Goal: Task Accomplishment & Management: Complete application form

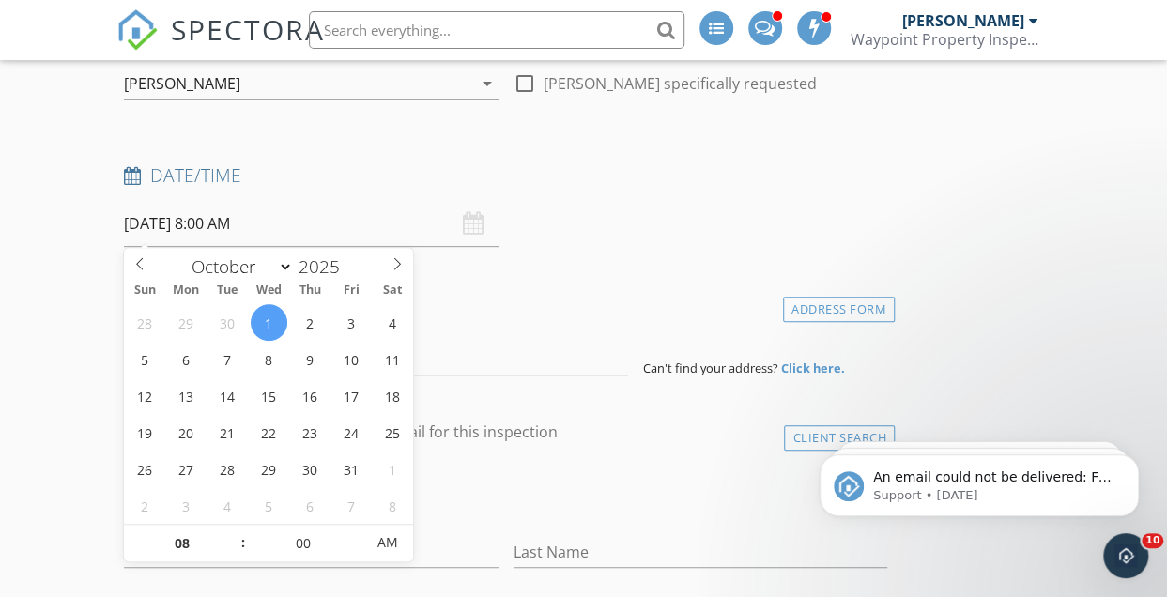
click at [198, 226] on input "[DATE] 8:00 AM" at bounding box center [311, 224] width 374 height 46
type input "[DATE] 9:00 AM"
type input "09"
click at [234, 532] on span at bounding box center [232, 534] width 13 height 19
type input "[DATE] 10:00 AM"
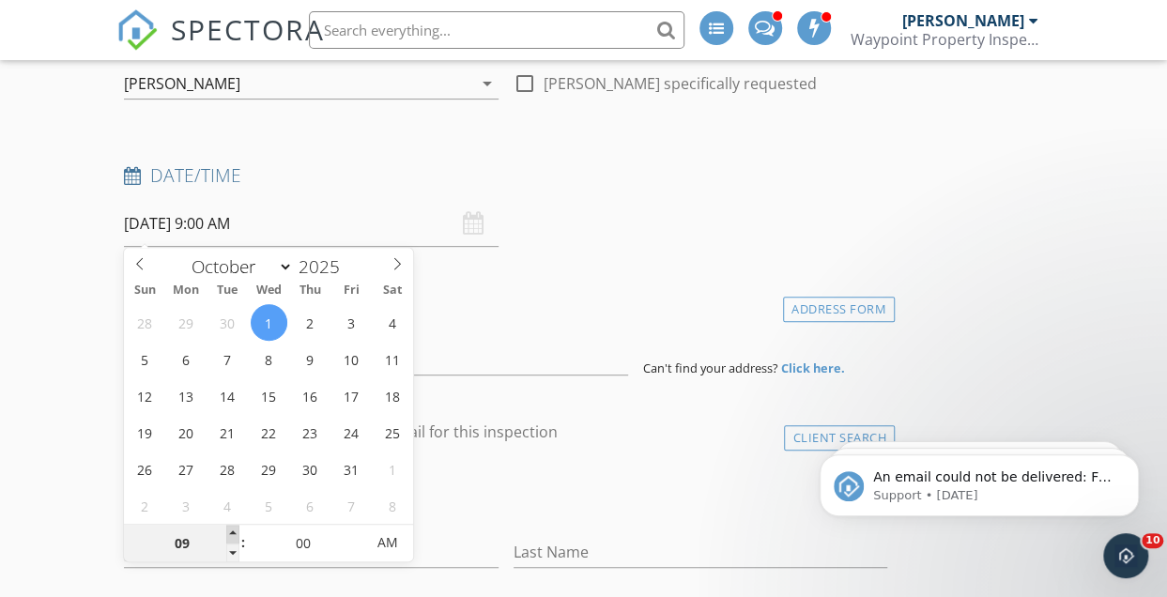
type input "10"
click at [234, 532] on span at bounding box center [232, 534] width 13 height 19
type input "[DATE] 11:00 AM"
type input "11"
click at [234, 532] on span at bounding box center [232, 534] width 13 height 19
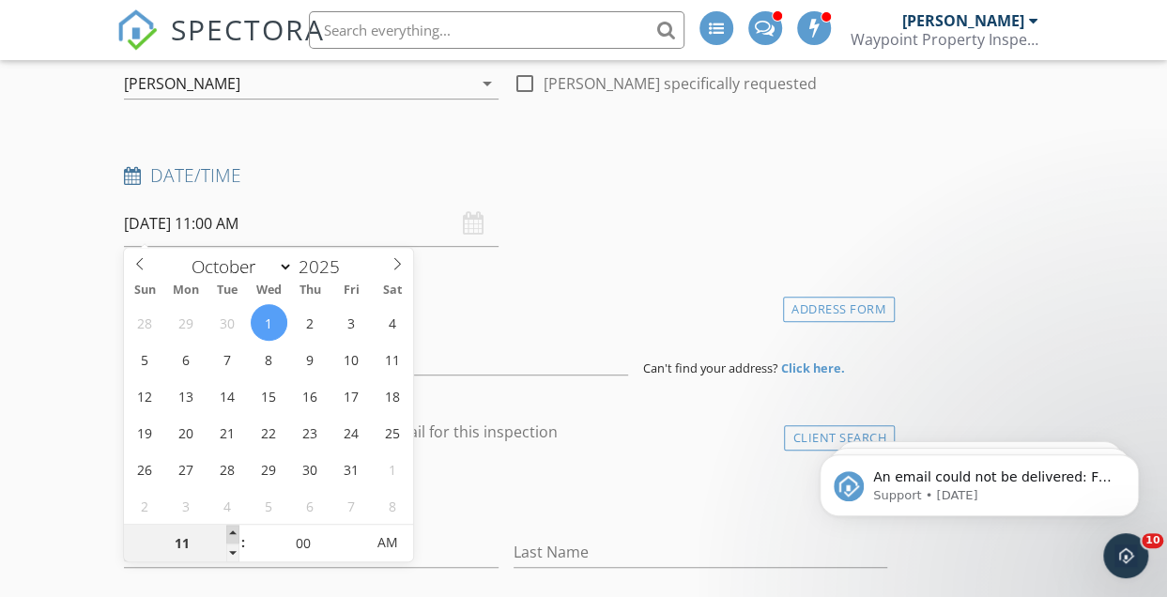
type input "[DATE] 12:00 PM"
type input "12"
click at [234, 532] on span at bounding box center [232, 534] width 13 height 19
type input "[DATE] 1:00 PM"
type input "01"
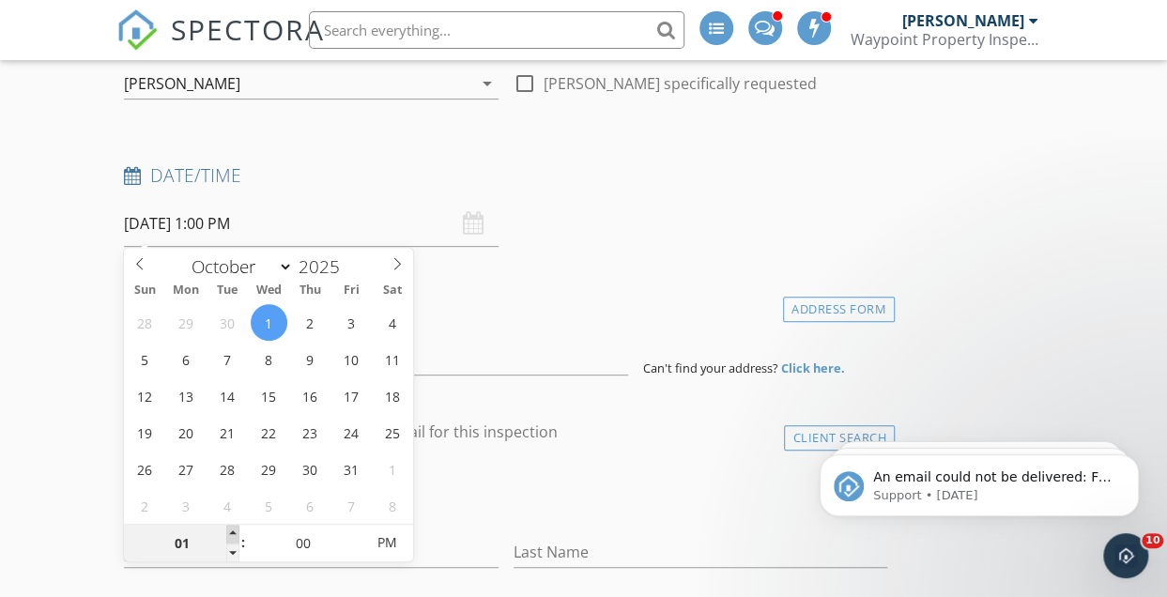
click at [234, 532] on span at bounding box center [232, 534] width 13 height 19
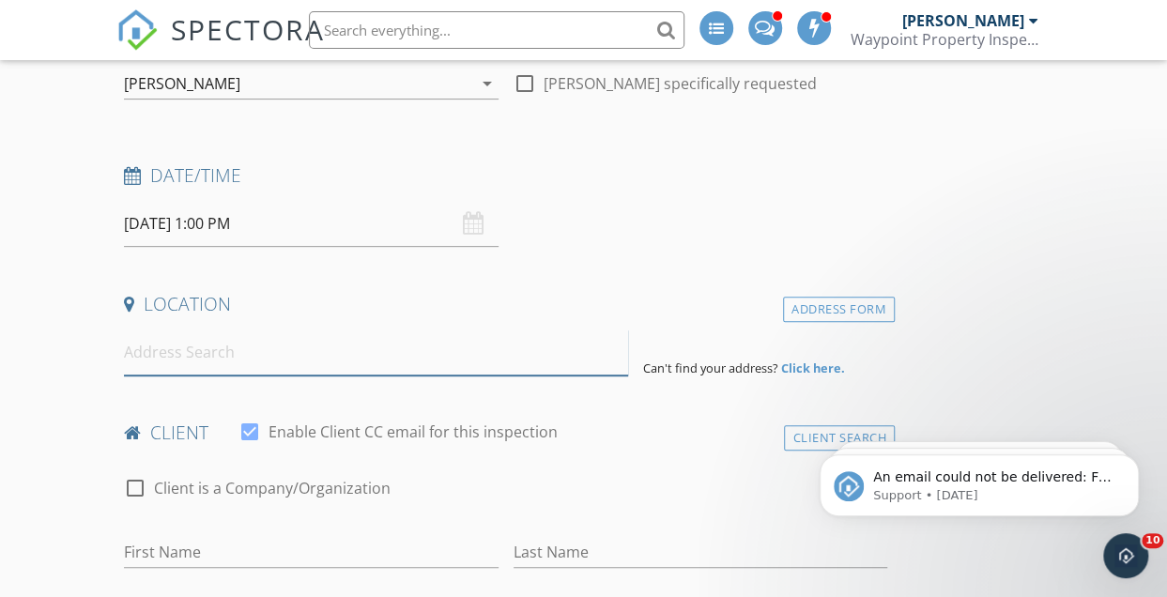
click at [625, 330] on input at bounding box center [375, 353] width 503 height 46
click at [210, 359] on input at bounding box center [375, 353] width 503 height 46
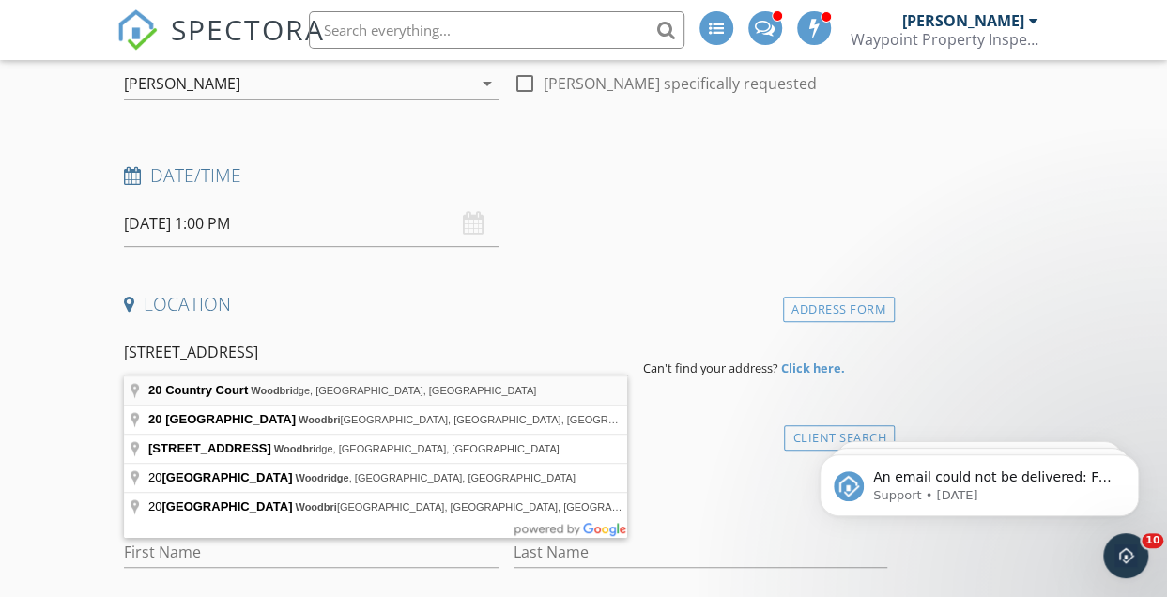
type input "[STREET_ADDRESS]"
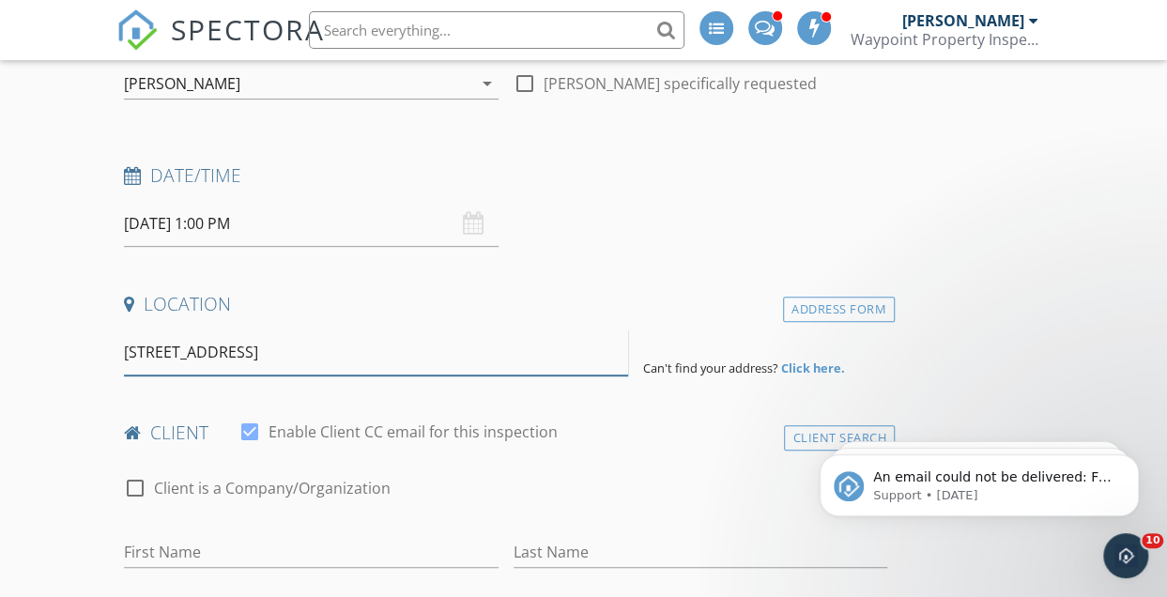
click at [484, 364] on input "[STREET_ADDRESS]" at bounding box center [375, 353] width 503 height 46
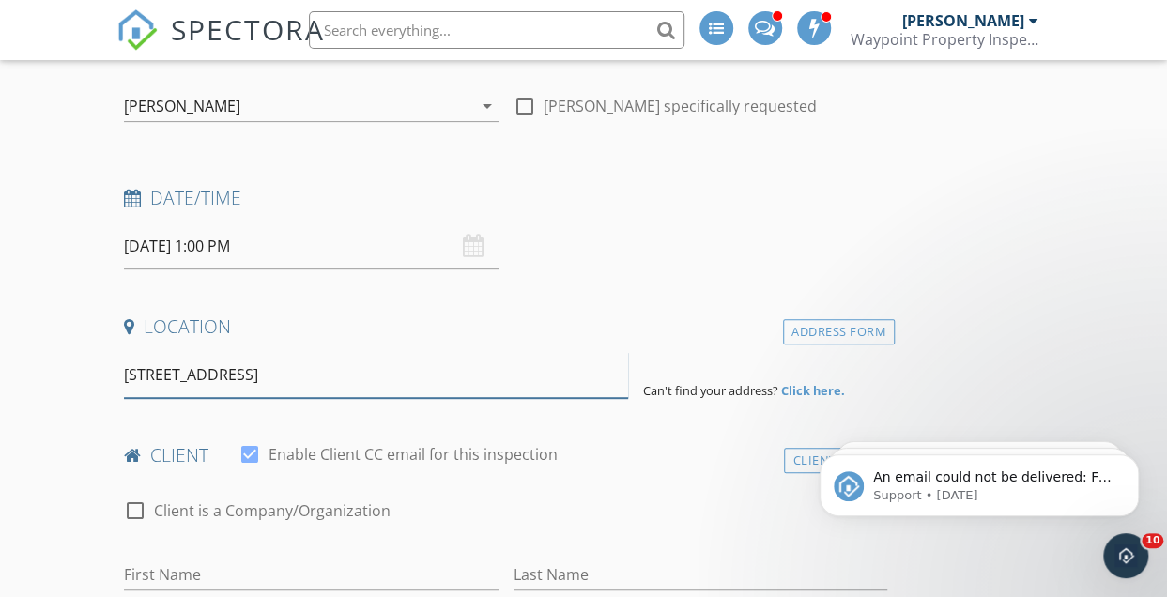
scroll to position [297, 0]
click at [488, 384] on input "[STREET_ADDRESS]" at bounding box center [375, 373] width 503 height 46
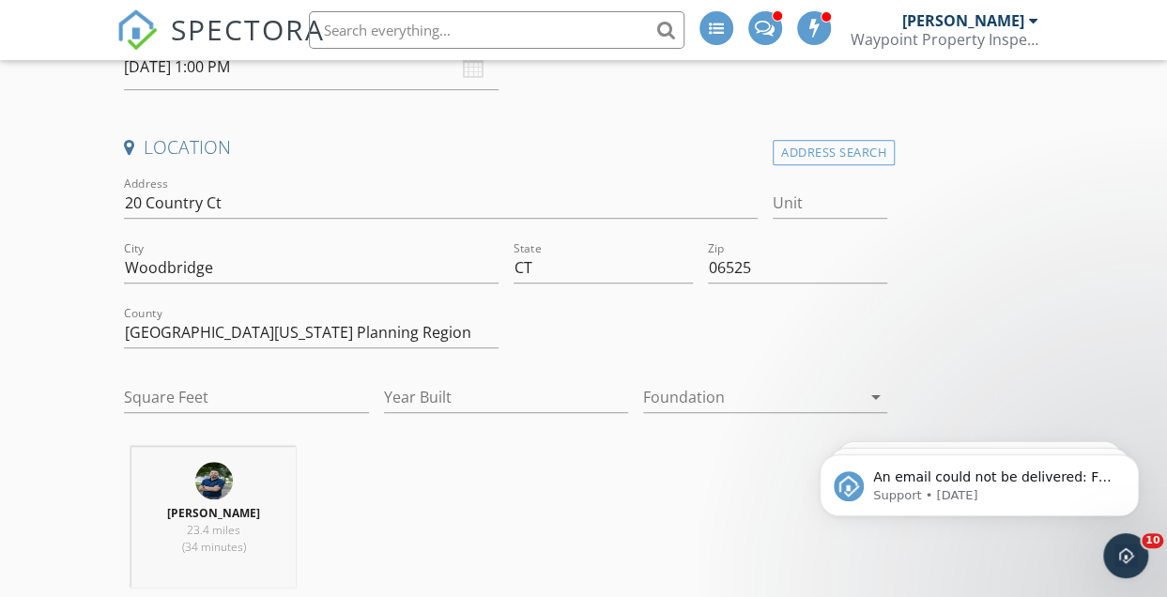
scroll to position [471, 0]
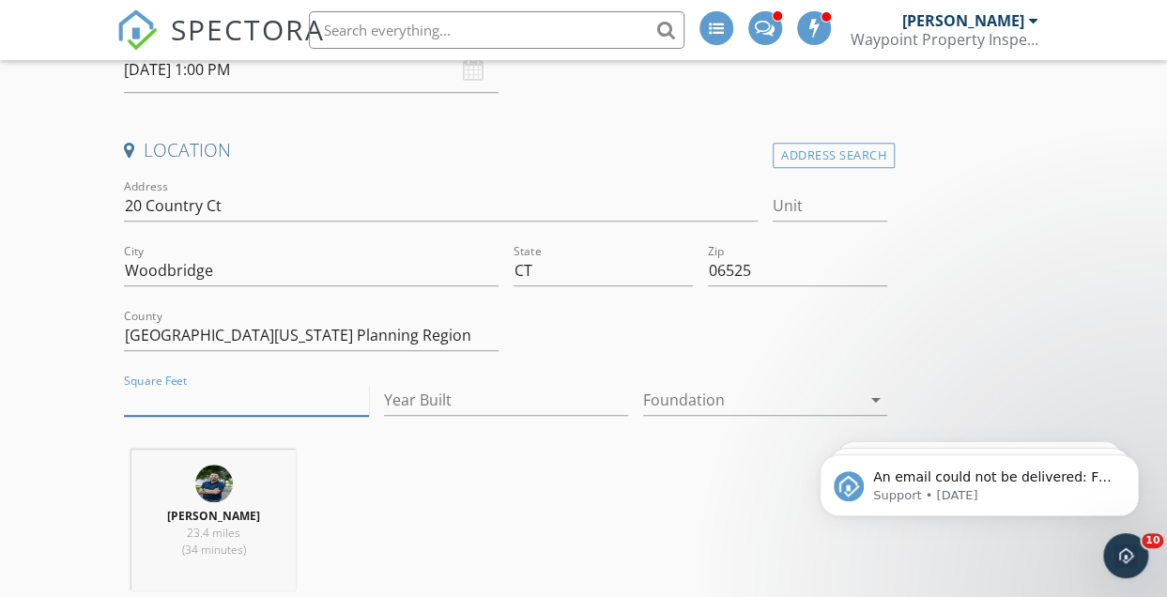
click at [203, 397] on input "Square Feet" at bounding box center [246, 400] width 244 height 31
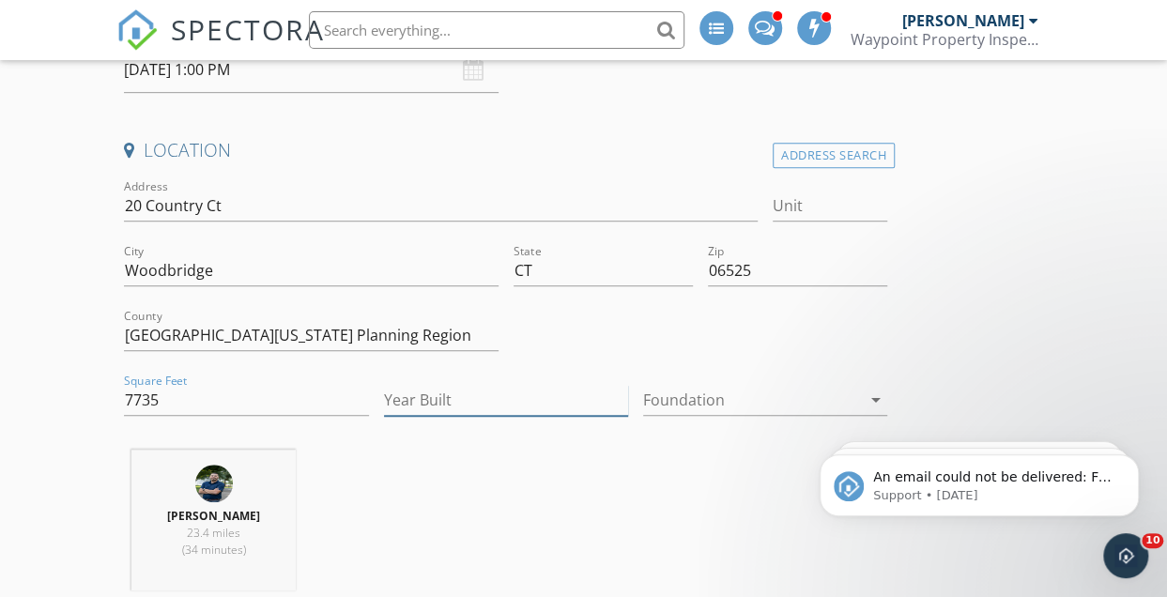
click at [438, 401] on input "Year Built" at bounding box center [506, 400] width 244 height 31
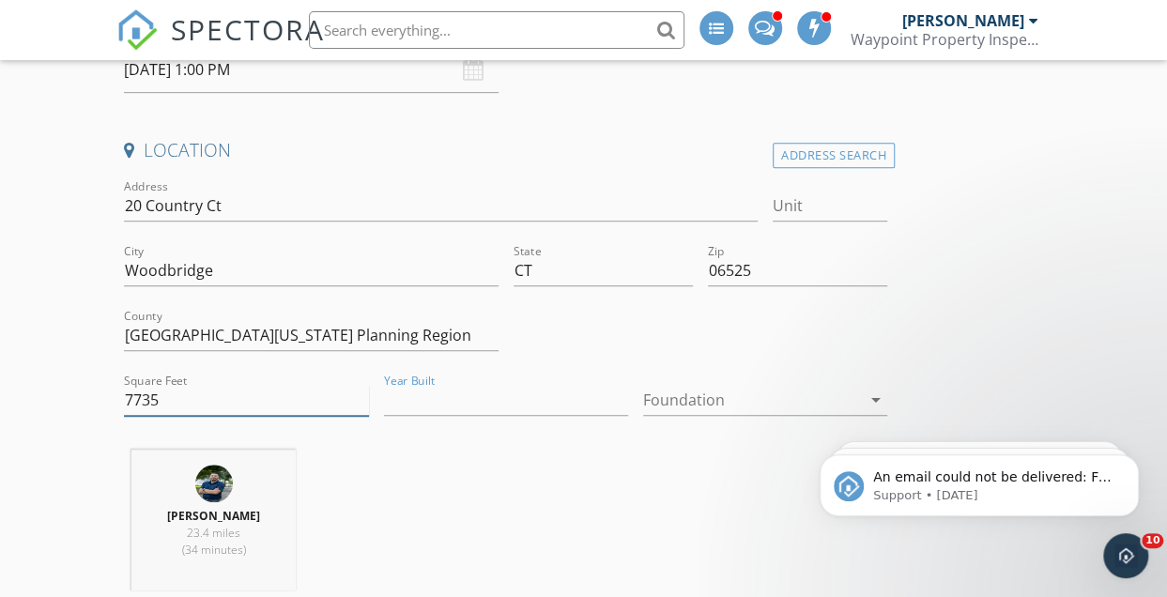
click at [246, 392] on input "7735" at bounding box center [246, 400] width 244 height 31
type input "7734"
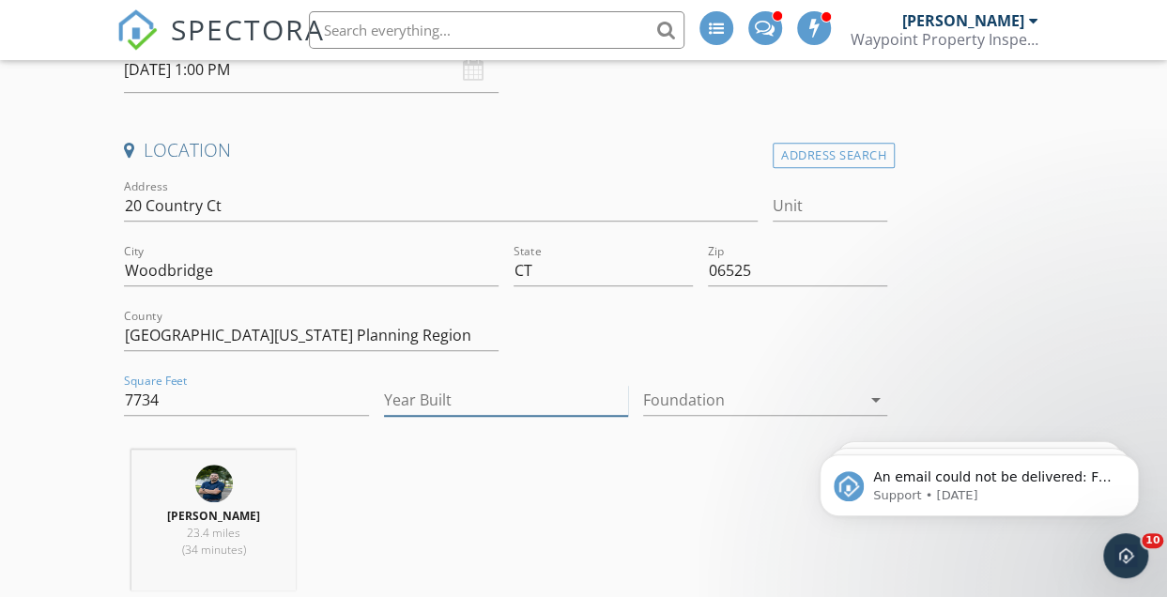
click at [471, 410] on input "Year Built" at bounding box center [506, 400] width 244 height 31
type input "2000"
click at [739, 376] on div "Foundation arrow_drop_down" at bounding box center [765, 404] width 244 height 61
click at [729, 390] on div at bounding box center [752, 400] width 218 height 30
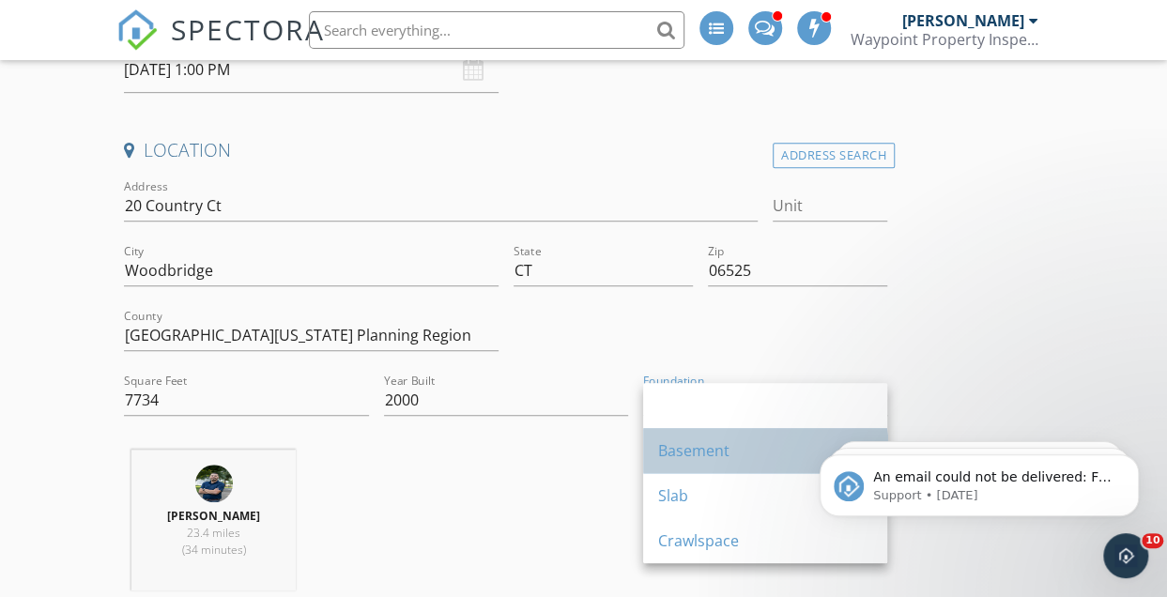
click at [730, 446] on div "Basement" at bounding box center [765, 450] width 214 height 23
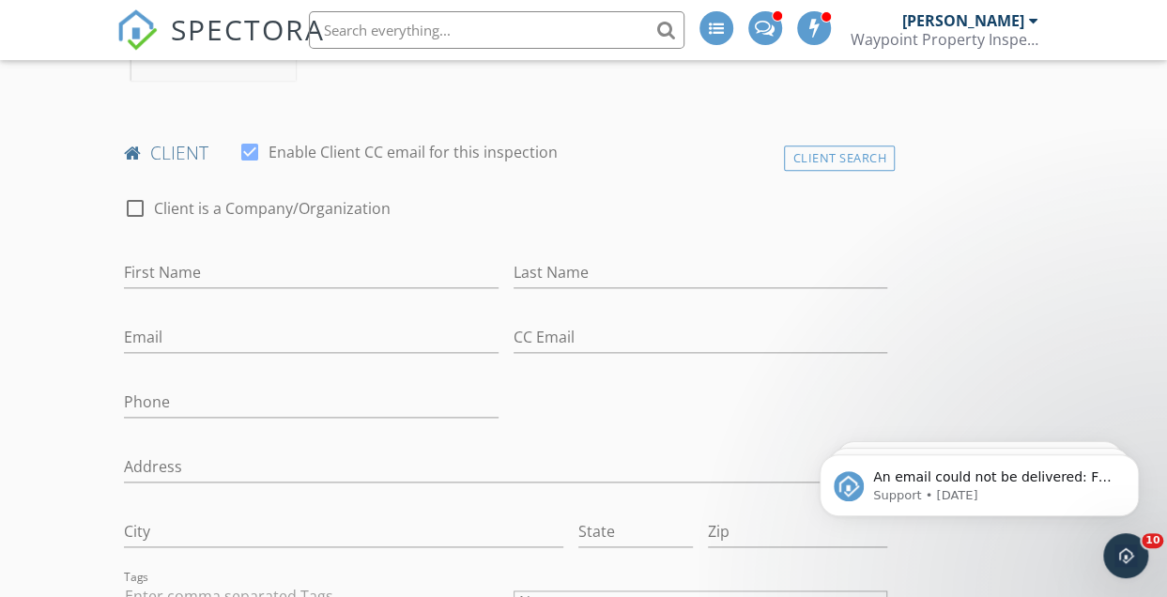
scroll to position [982, 0]
click at [314, 279] on input "First Name" at bounding box center [311, 271] width 374 height 31
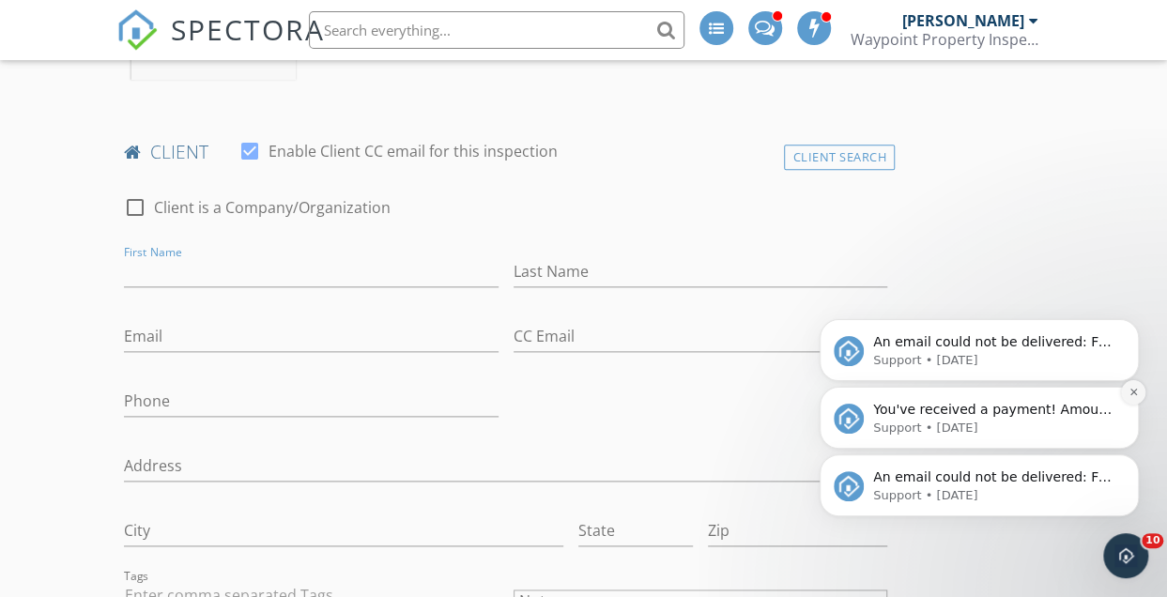
click at [1136, 390] on icon "Dismiss notification" at bounding box center [1132, 392] width 7 height 7
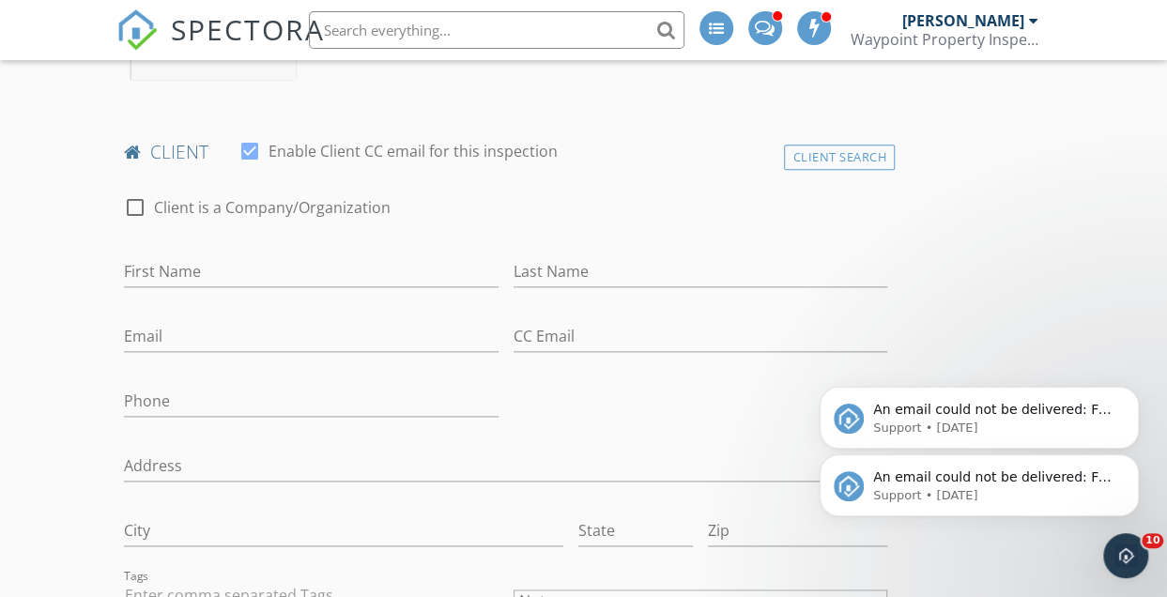
click at [1136, 390] on icon "Dismiss notification" at bounding box center [1133, 393] width 6 height 6
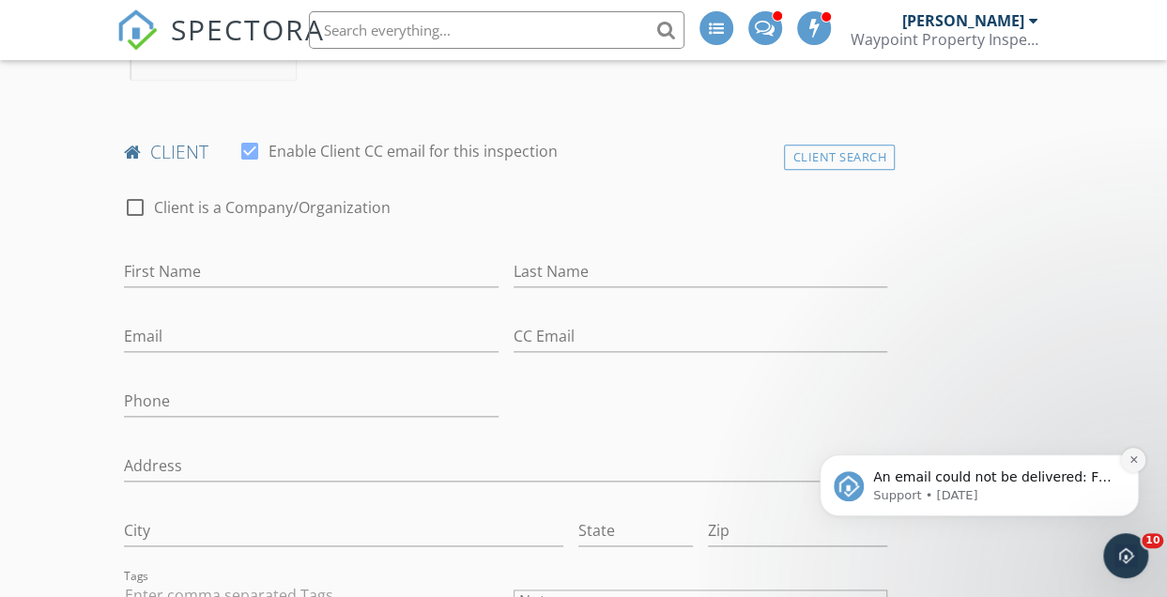
click at [1138, 458] on icon "Dismiss notification" at bounding box center [1133, 459] width 10 height 10
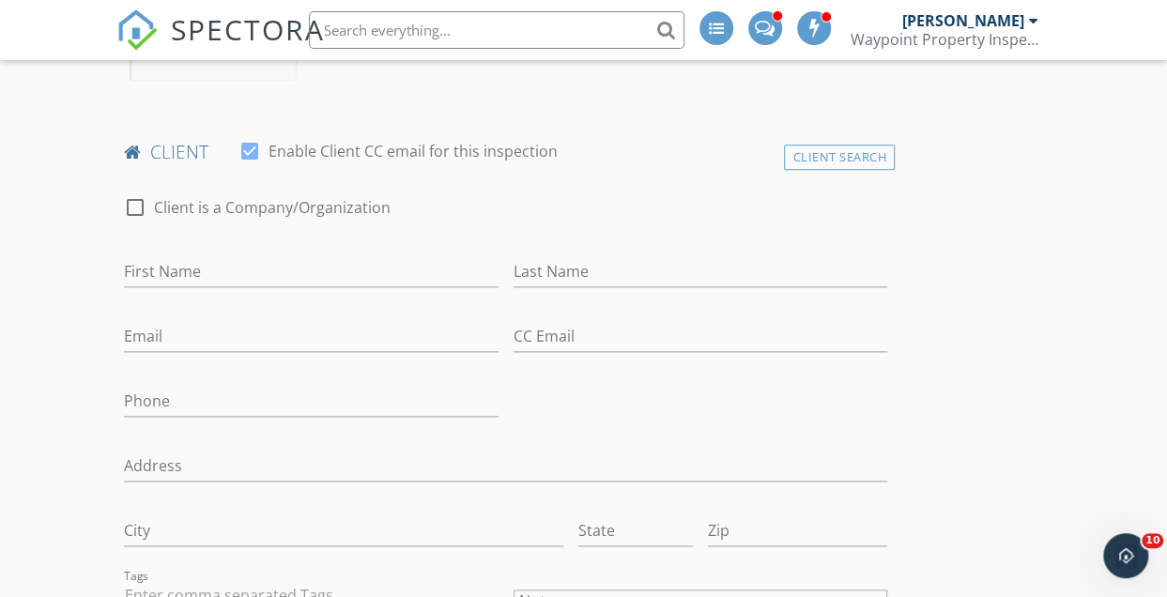
click at [250, 251] on div "First Name" at bounding box center [311, 275] width 374 height 61
click at [244, 262] on input "First Name" at bounding box center [311, 271] width 374 height 31
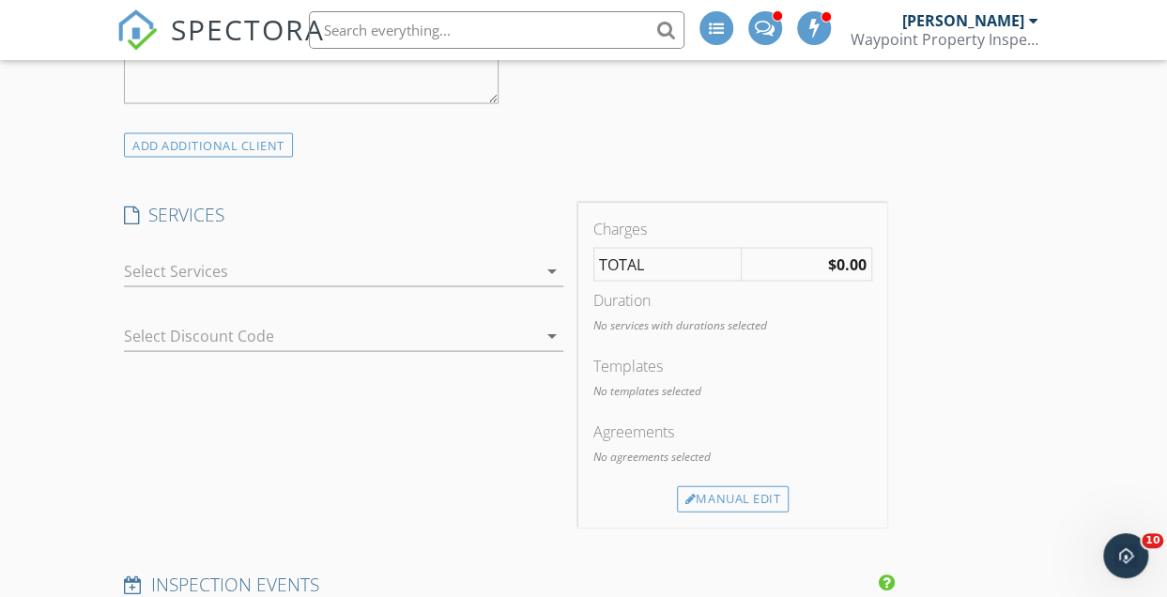
scroll to position [1734, 0]
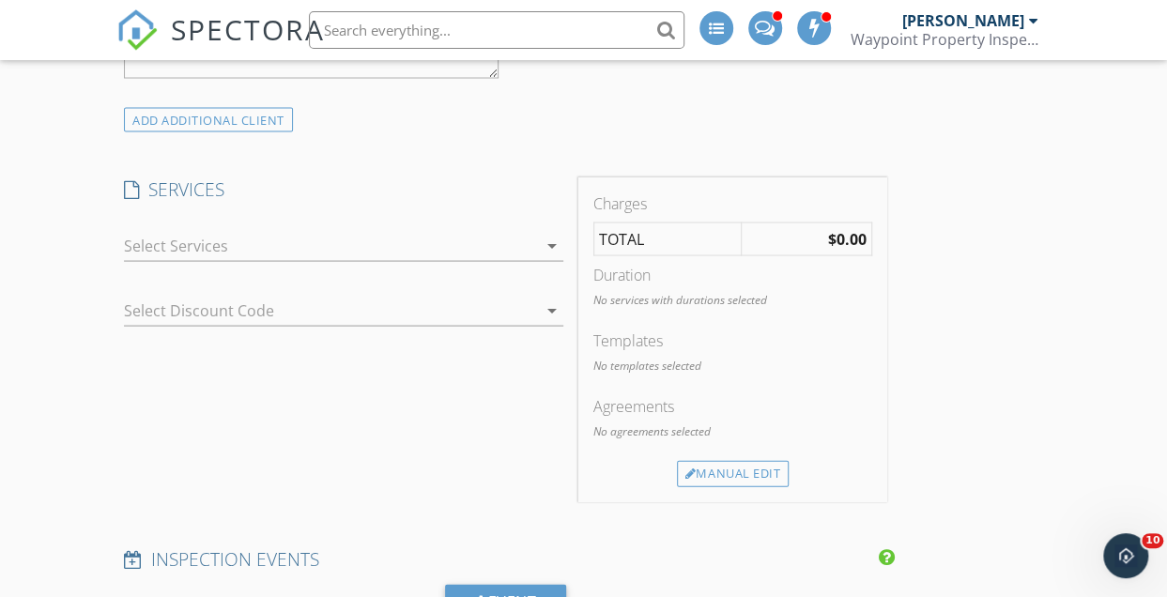
click at [263, 238] on div at bounding box center [330, 245] width 412 height 30
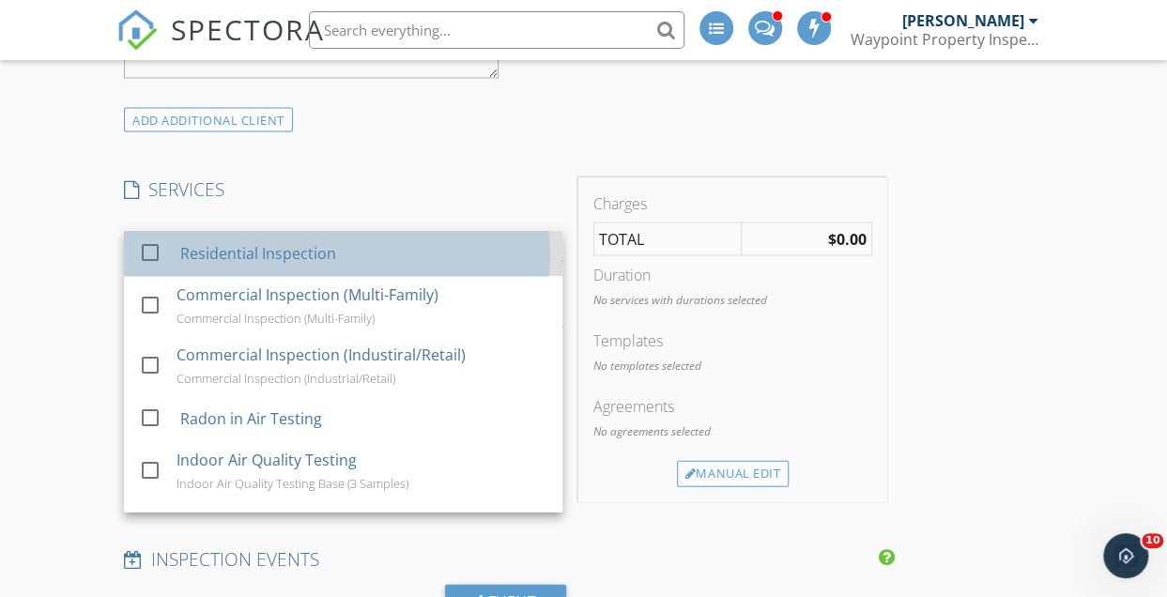
click at [259, 258] on div "Residential Inspection" at bounding box center [259, 252] width 156 height 23
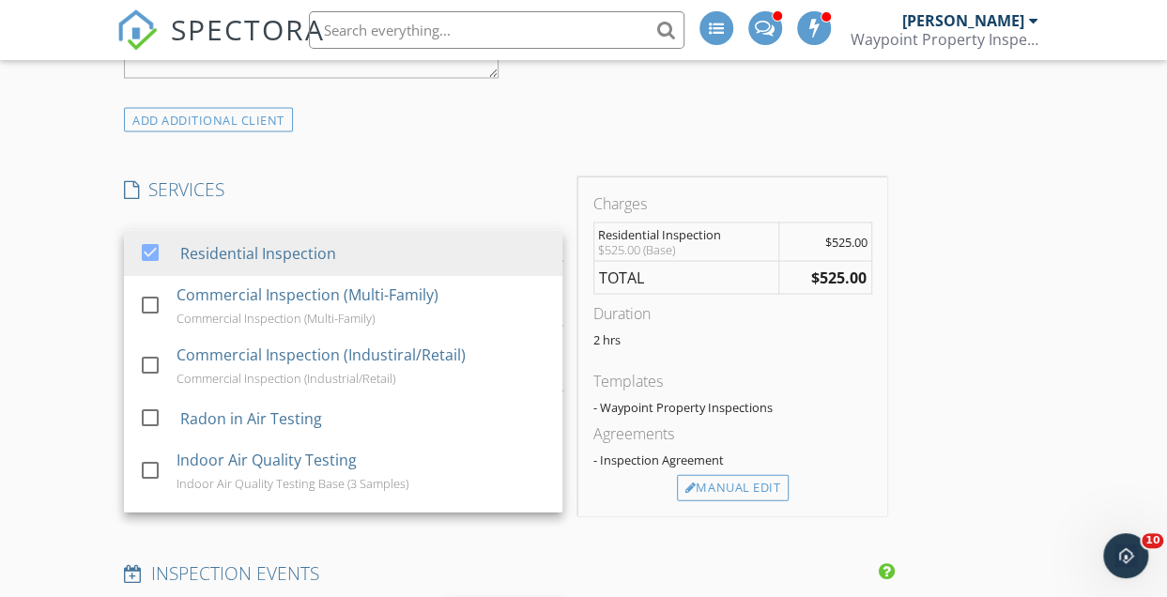
click at [80, 288] on div "New Inspection Click here to use the New Order Form INSPECTOR(S) check_box Mich…" at bounding box center [583, 438] width 1167 height 3897
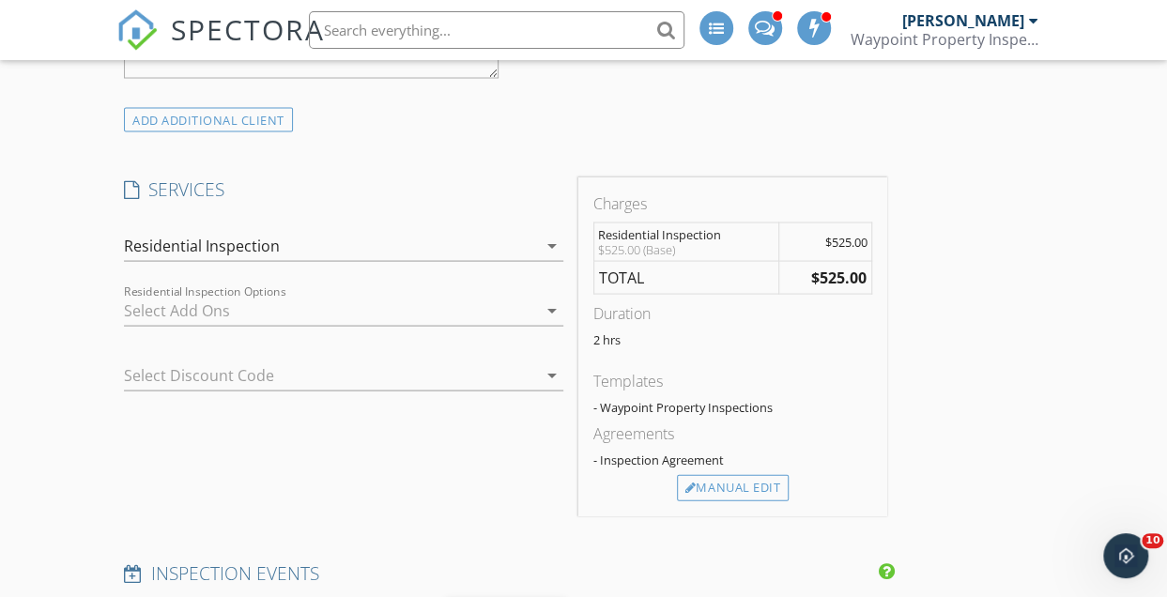
click at [150, 306] on div at bounding box center [330, 310] width 412 height 30
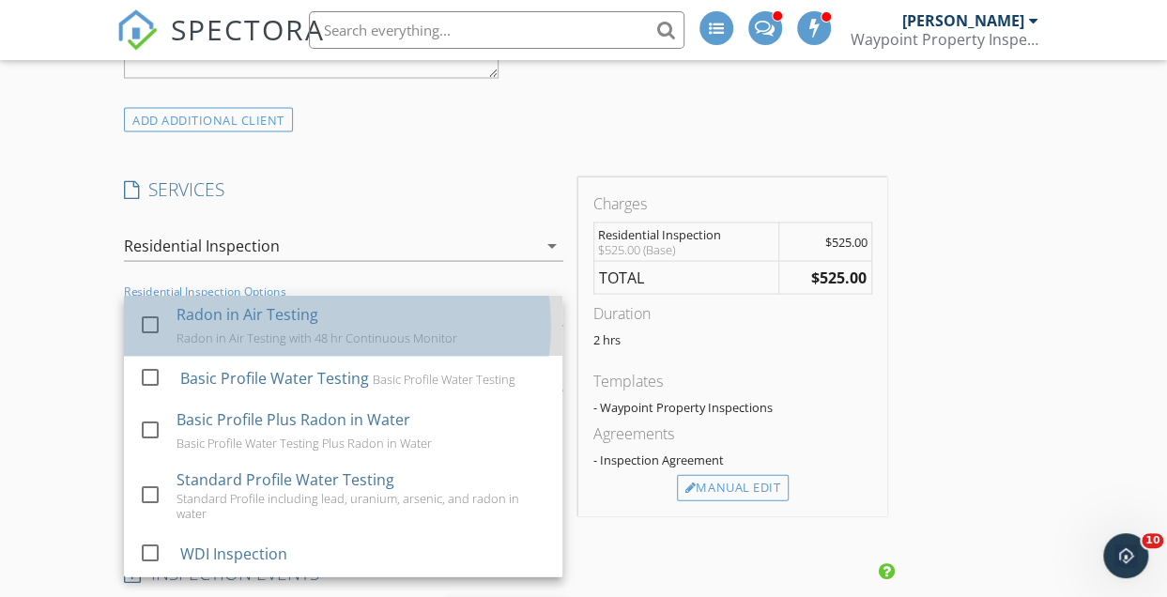
click at [179, 307] on div "Radon in Air Testing" at bounding box center [248, 313] width 142 height 23
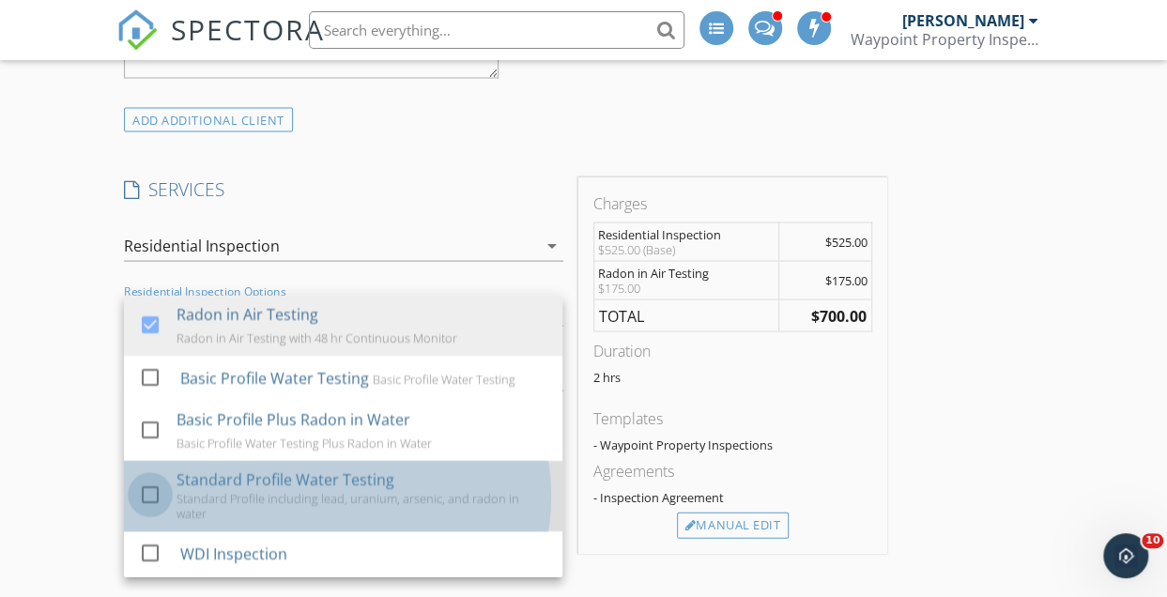
click at [144, 484] on div at bounding box center [150, 494] width 32 height 32
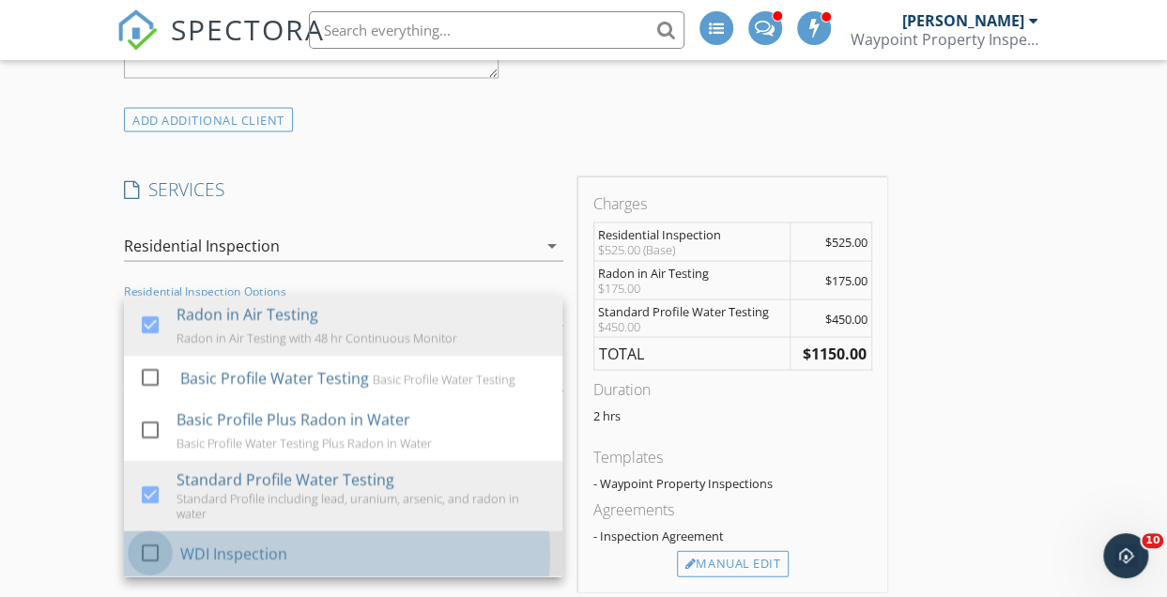
click at [147, 538] on div at bounding box center [150, 551] width 32 height 32
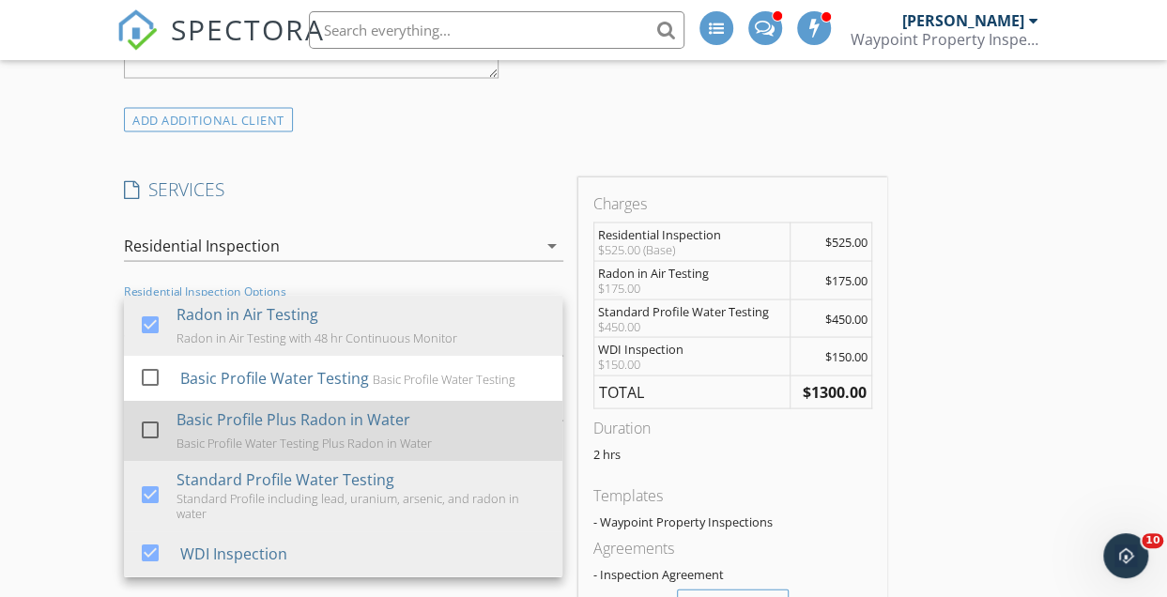
scroll to position [88, 0]
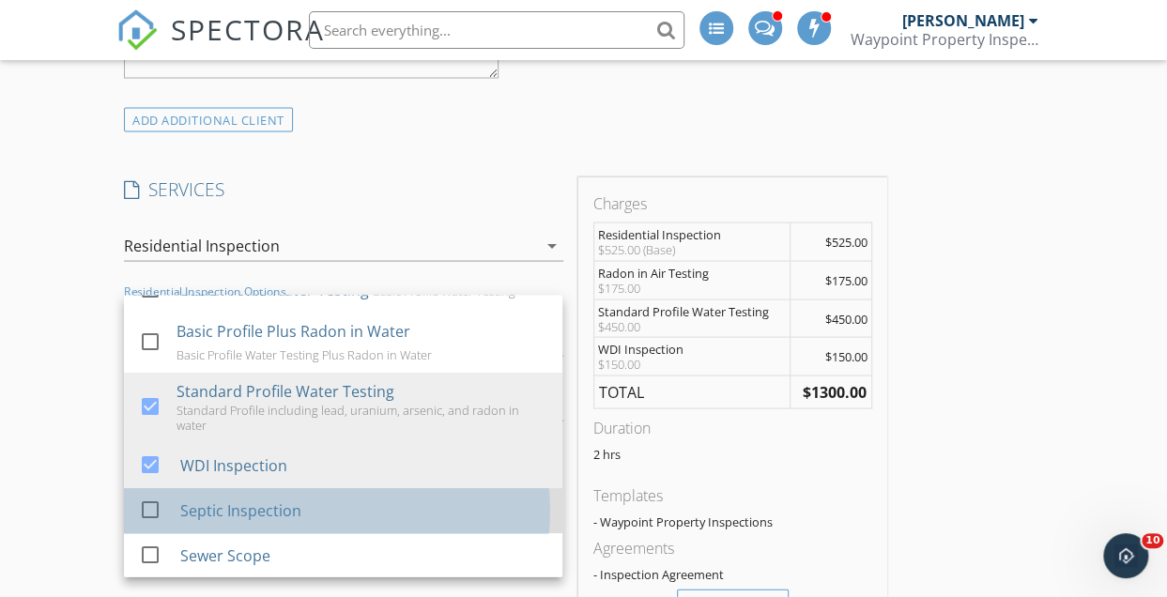
click at [270, 503] on div "Septic Inspection" at bounding box center [241, 510] width 121 height 23
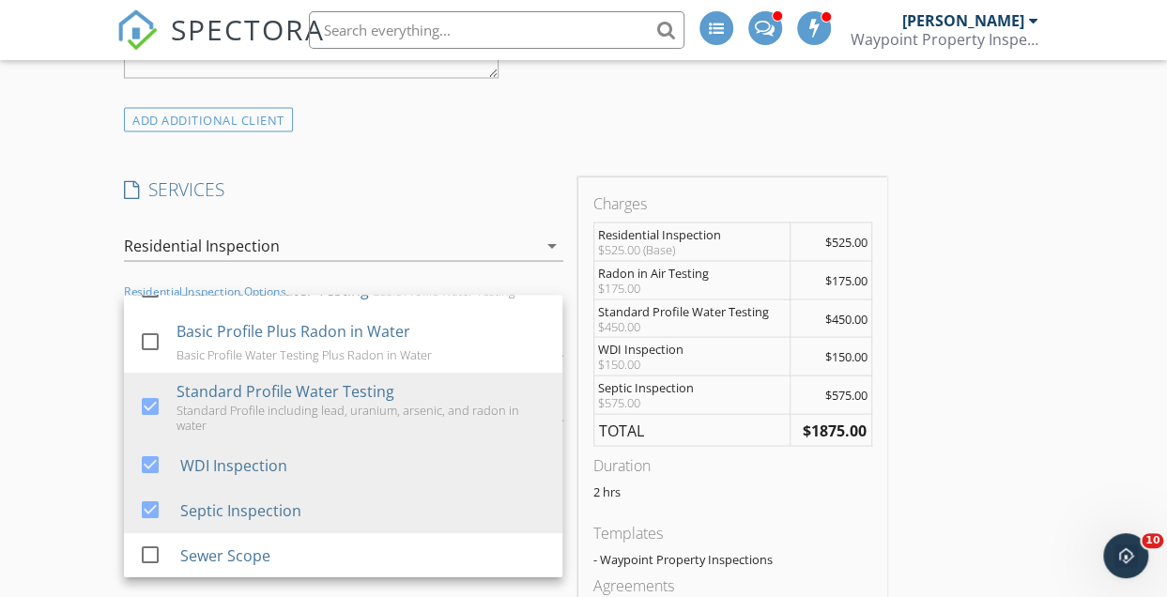
click at [671, 303] on div "Standard Profile Water Testing" at bounding box center [692, 310] width 189 height 15
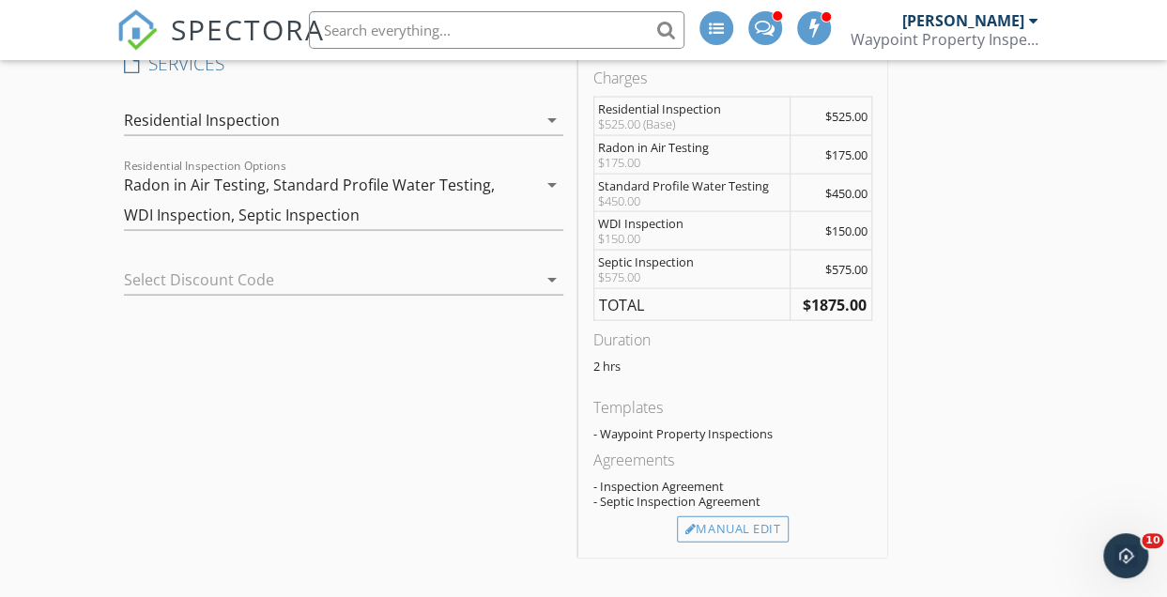
scroll to position [1857, 0]
click at [740, 531] on div "Manual Edit" at bounding box center [733, 531] width 112 height 26
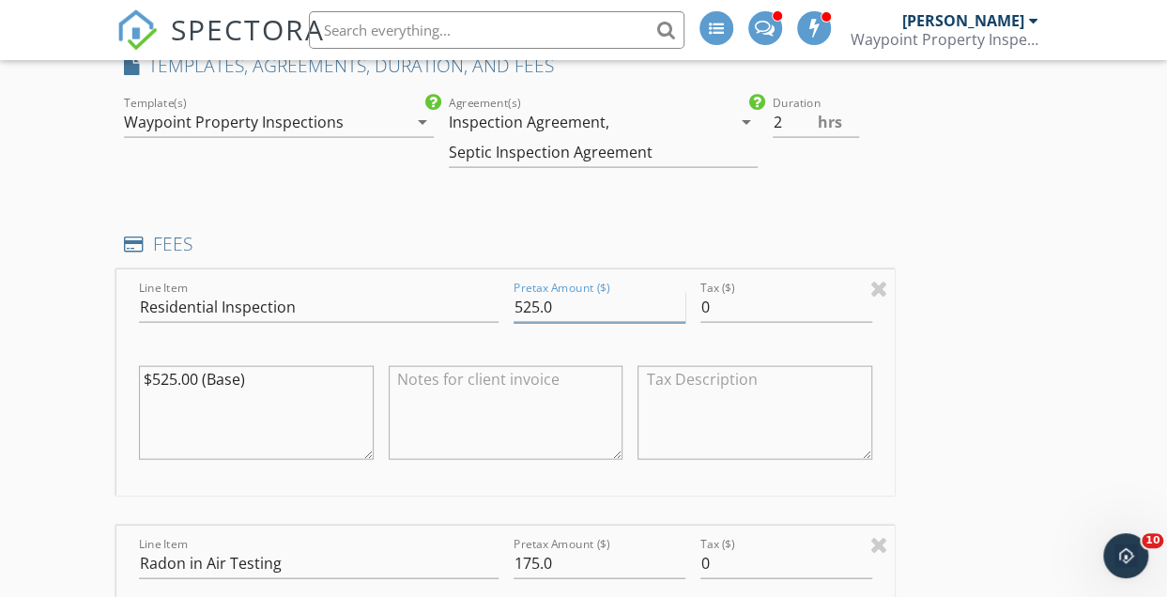
drag, startPoint x: 539, startPoint y: 304, endPoint x: 475, endPoint y: 298, distance: 64.2
click at [475, 298] on div "Line Item Residential Inspection Pretax Amount ($) 525.0 Tax ($) 0 $525.00 (Bas…" at bounding box center [505, 382] width 778 height 226
drag, startPoint x: 254, startPoint y: 376, endPoint x: 30, endPoint y: 339, distance: 227.5
drag, startPoint x: 573, startPoint y: 298, endPoint x: 207, endPoint y: 264, distance: 367.7
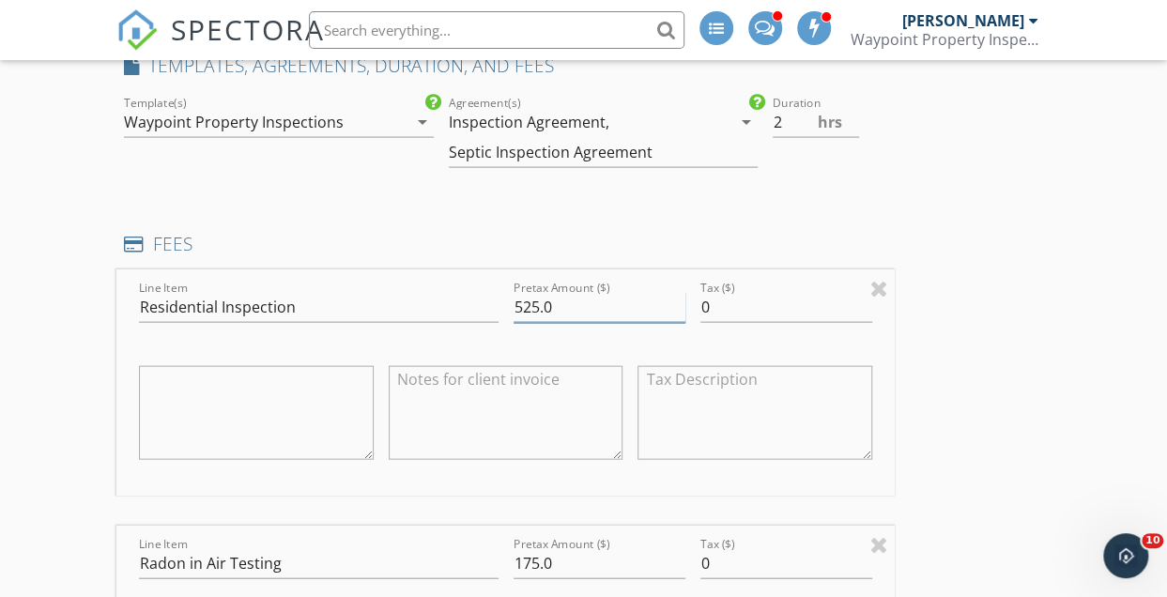
click at [207, 269] on div "Line Item Residential Inspection Pretax Amount ($) 525.0 Tax ($) 0" at bounding box center [505, 382] width 778 height 226
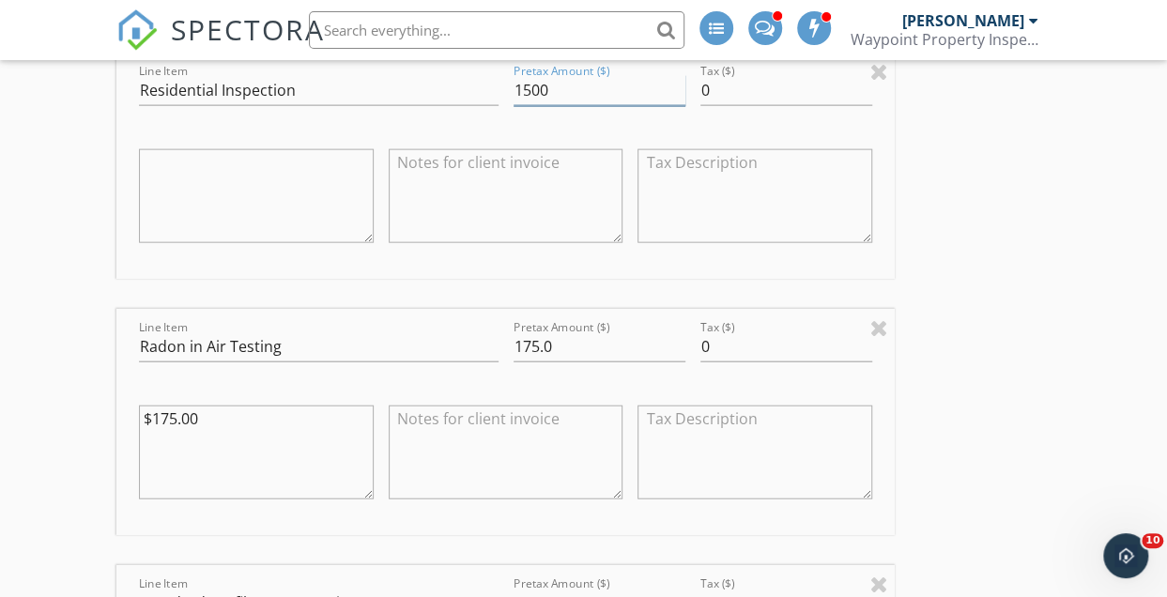
scroll to position [2075, 0]
type input "1500"
drag, startPoint x: 541, startPoint y: 339, endPoint x: 512, endPoint y: 336, distance: 29.2
click at [512, 336] on div "Pretax Amount ($) 175.0" at bounding box center [599, 347] width 187 height 65
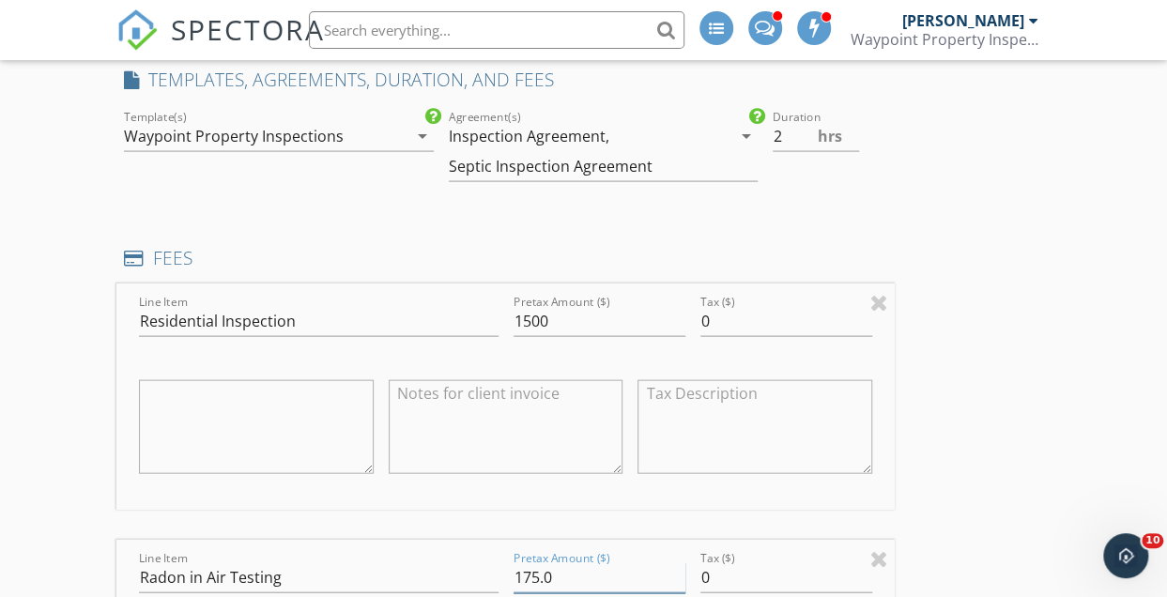
scroll to position [1832, 0]
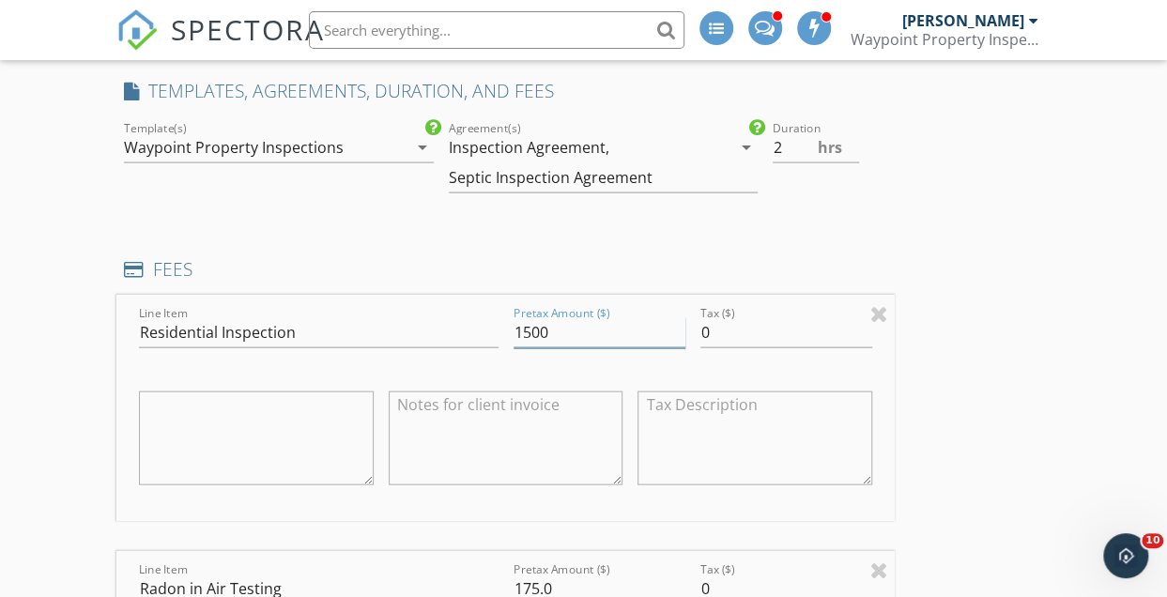
click at [524, 322] on input "1500" at bounding box center [600, 332] width 172 height 31
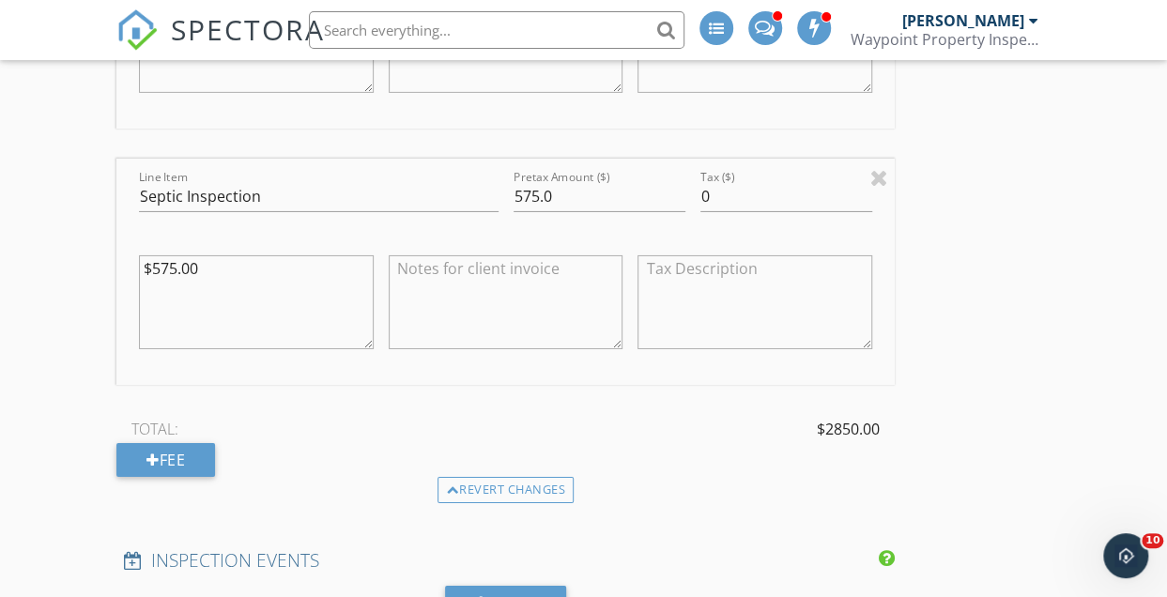
scroll to position [2994, 0]
click at [199, 454] on div "Fee" at bounding box center [165, 459] width 99 height 34
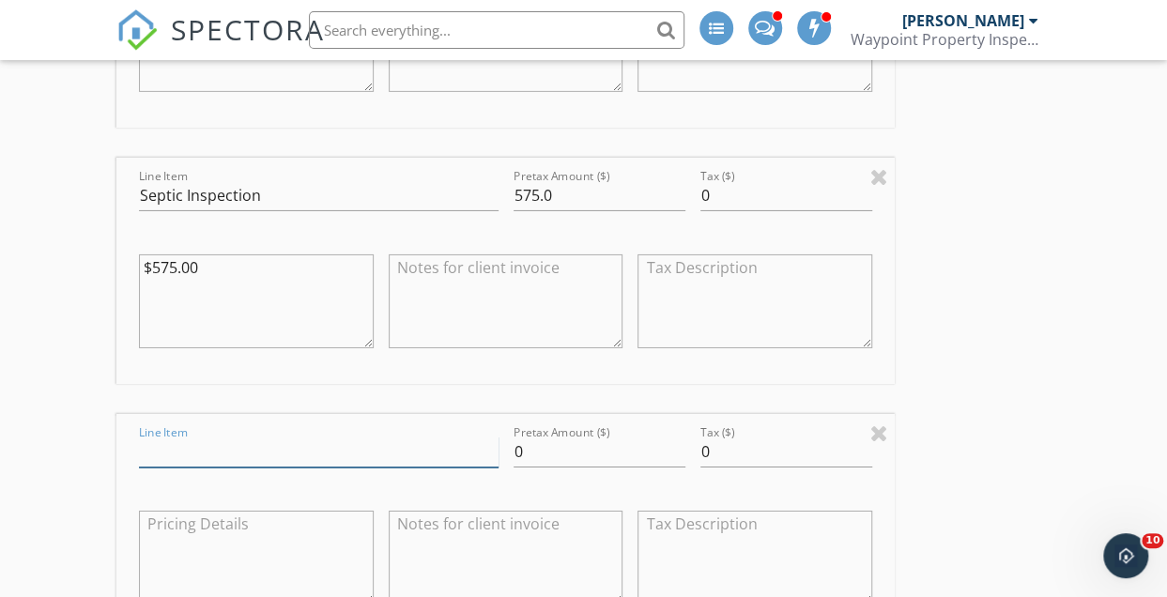
click at [199, 454] on input "Line Item" at bounding box center [318, 452] width 359 height 31
type input "Flow"
drag, startPoint x: 571, startPoint y: 452, endPoint x: 386, endPoint y: 392, distance: 194.2
type input "100"
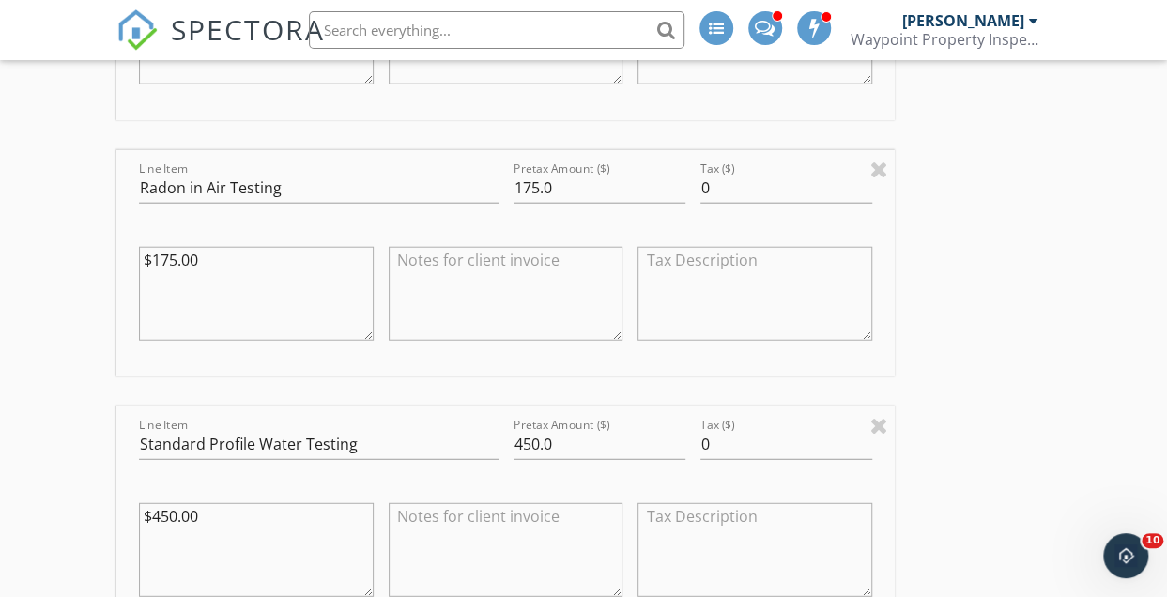
scroll to position [2232, 0]
click at [544, 189] on input "175.0" at bounding box center [600, 189] width 172 height 31
drag, startPoint x: 533, startPoint y: 189, endPoint x: 494, endPoint y: 188, distance: 39.4
click at [494, 188] on div "Line Item Radon in Air Testing Pretax Amount ($) 175.0 Tax ($) 0 $175.00" at bounding box center [505, 264] width 778 height 226
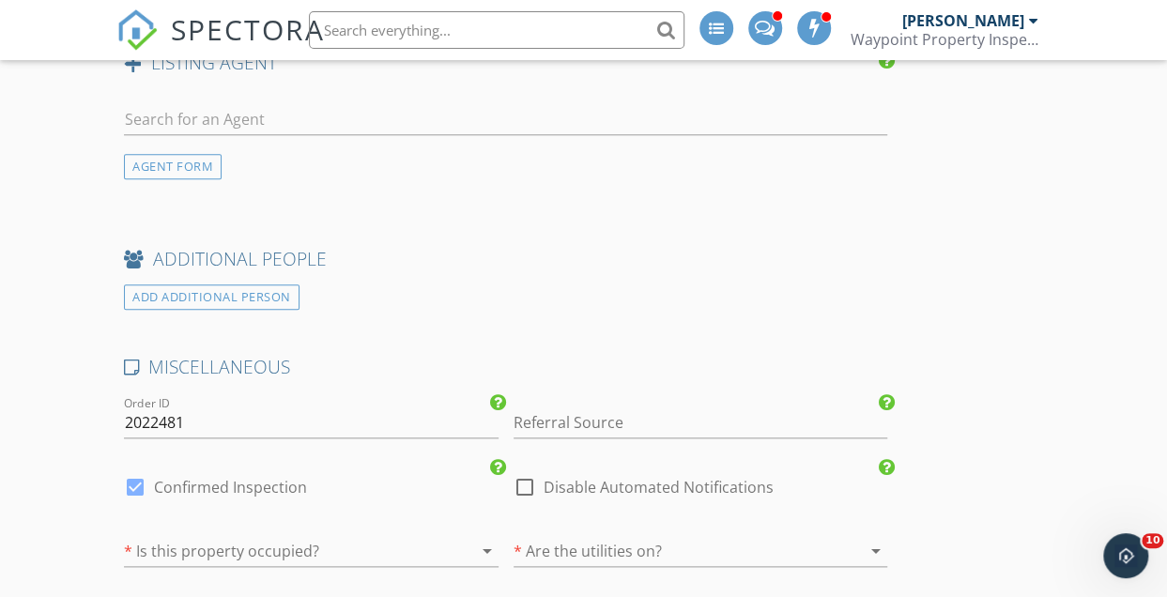
scroll to position [4324, 0]
click at [285, 540] on div at bounding box center [284, 554] width 321 height 30
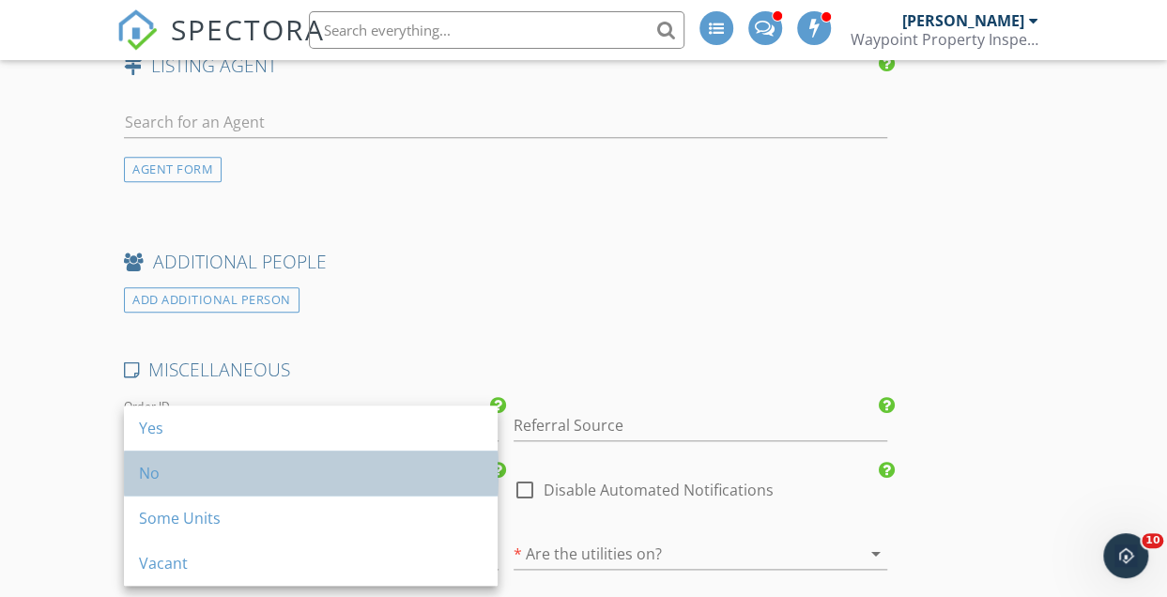
click at [259, 459] on div "No" at bounding box center [311, 473] width 344 height 45
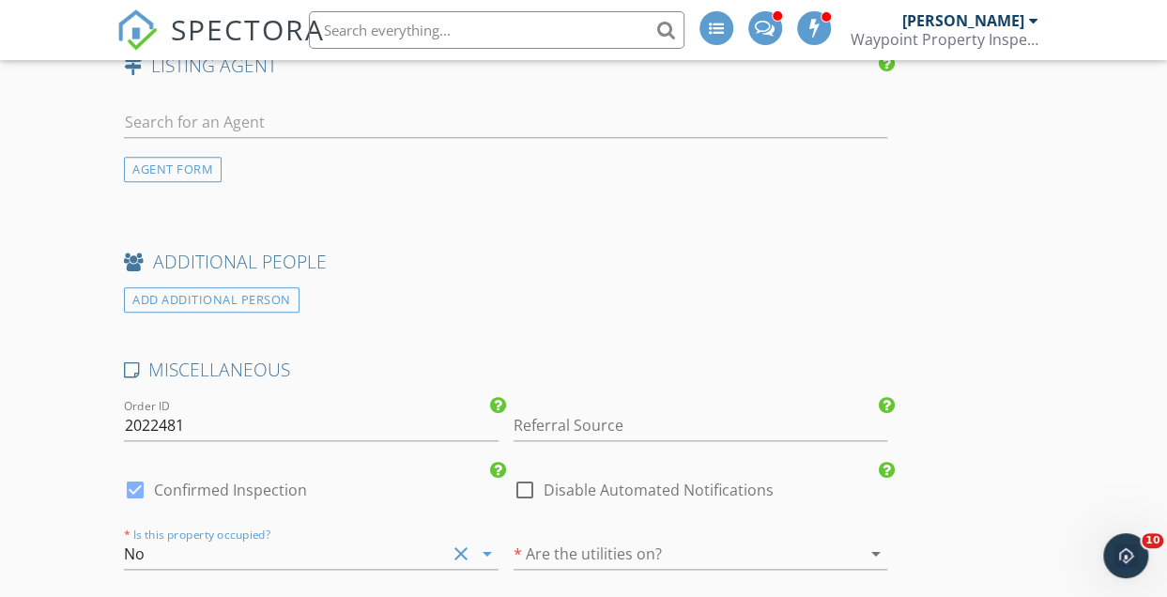
click at [556, 539] on div at bounding box center [674, 554] width 321 height 30
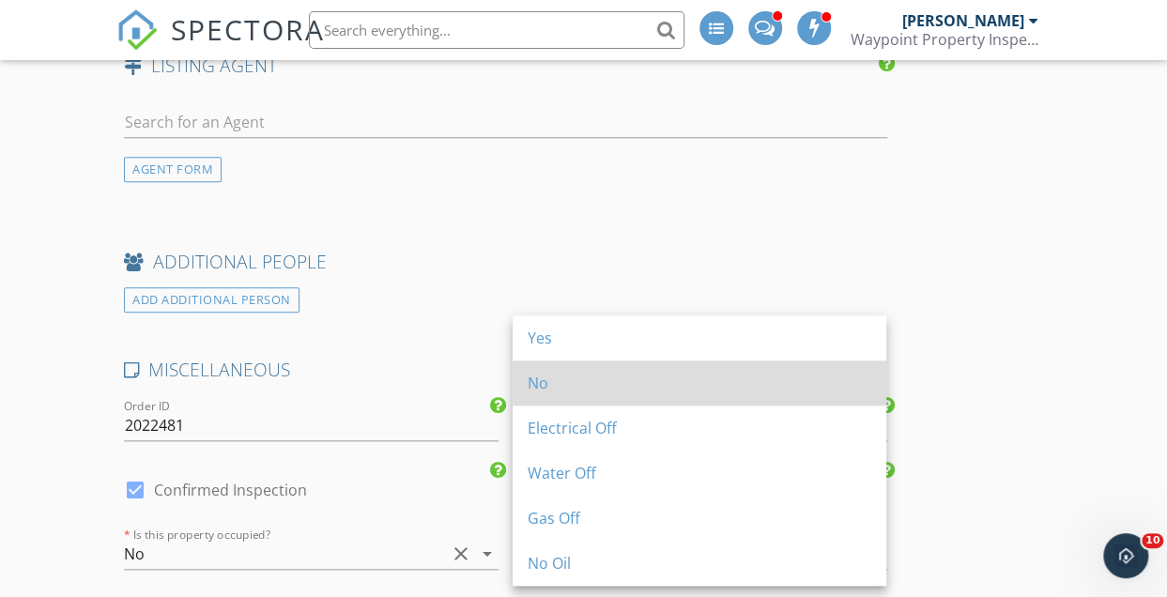
click at [578, 395] on div "No" at bounding box center [700, 383] width 344 height 45
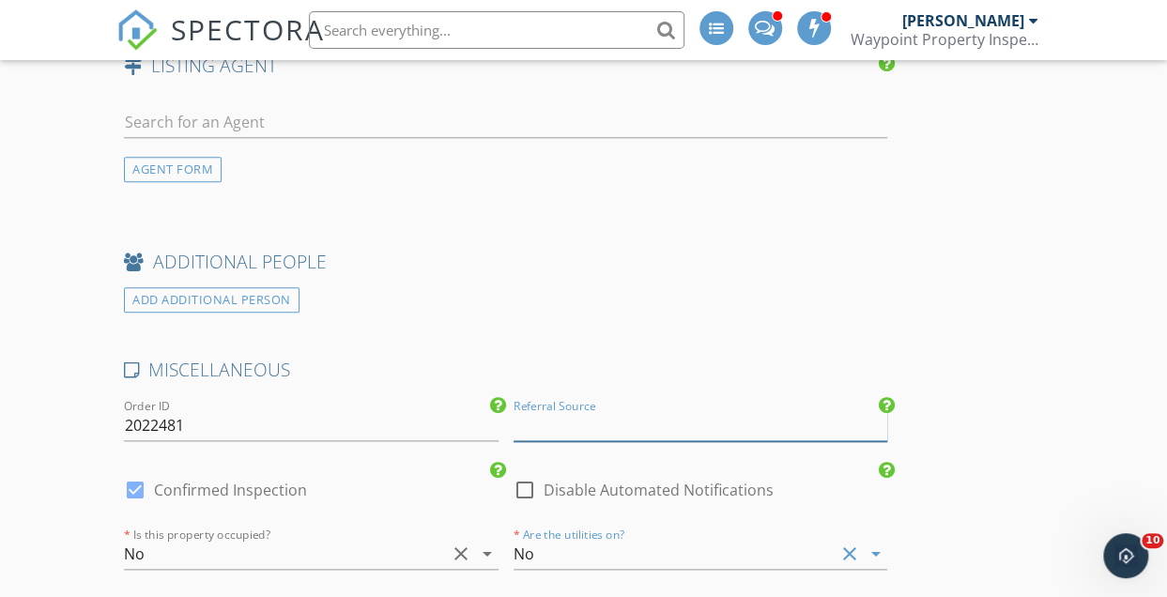
click at [646, 424] on input "Referral Source" at bounding box center [701, 425] width 374 height 31
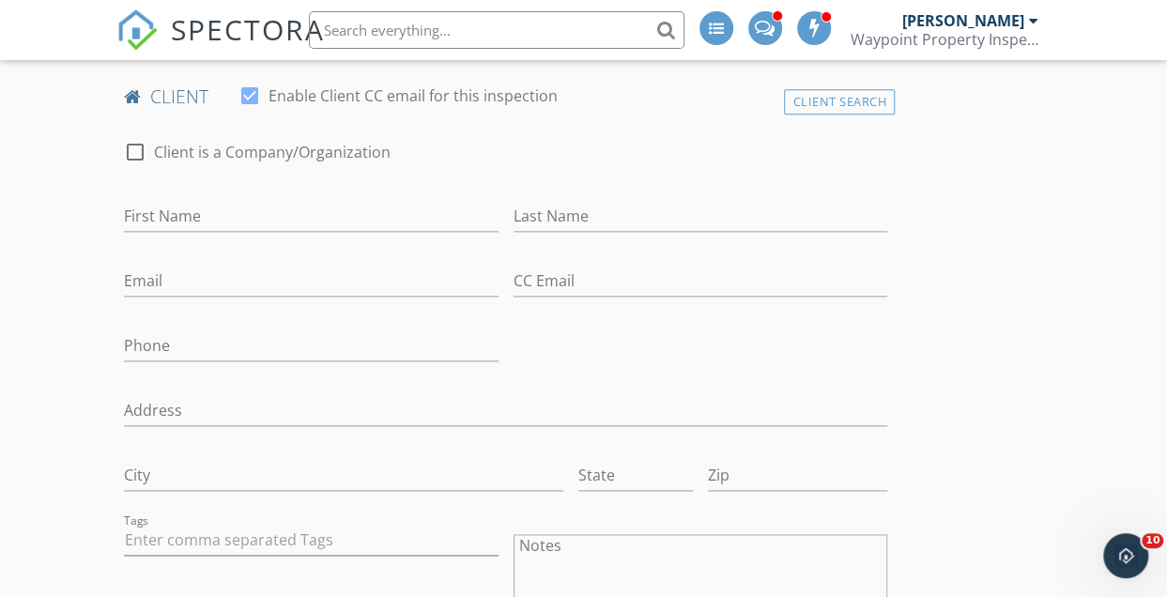
scroll to position [1038, 0]
click at [217, 211] on input "First Name" at bounding box center [311, 215] width 374 height 31
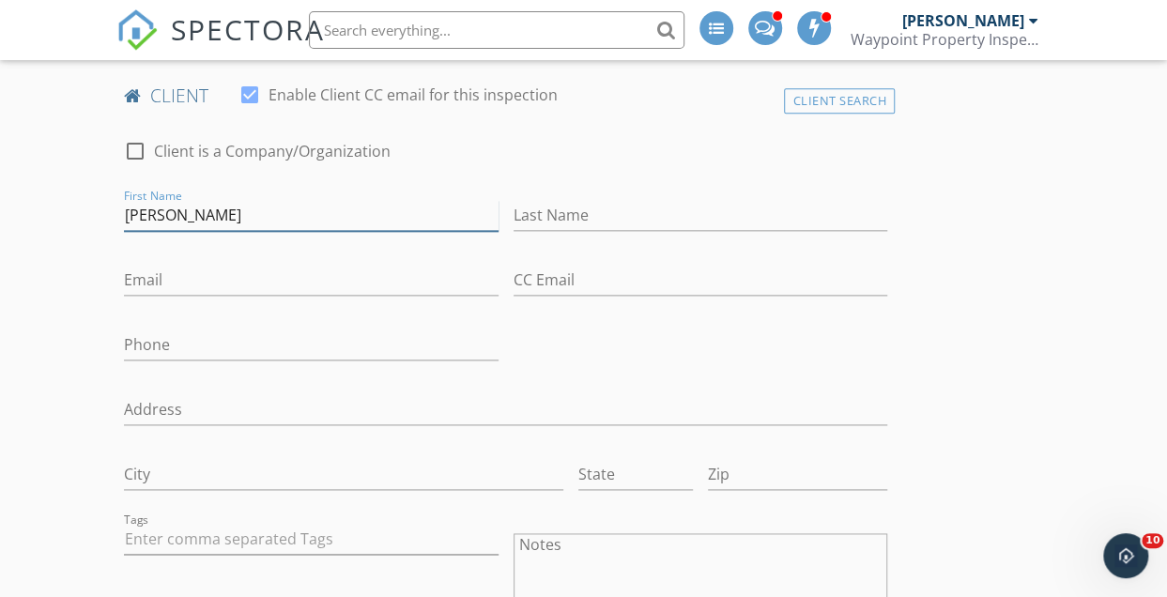
type input "[PERSON_NAME]"
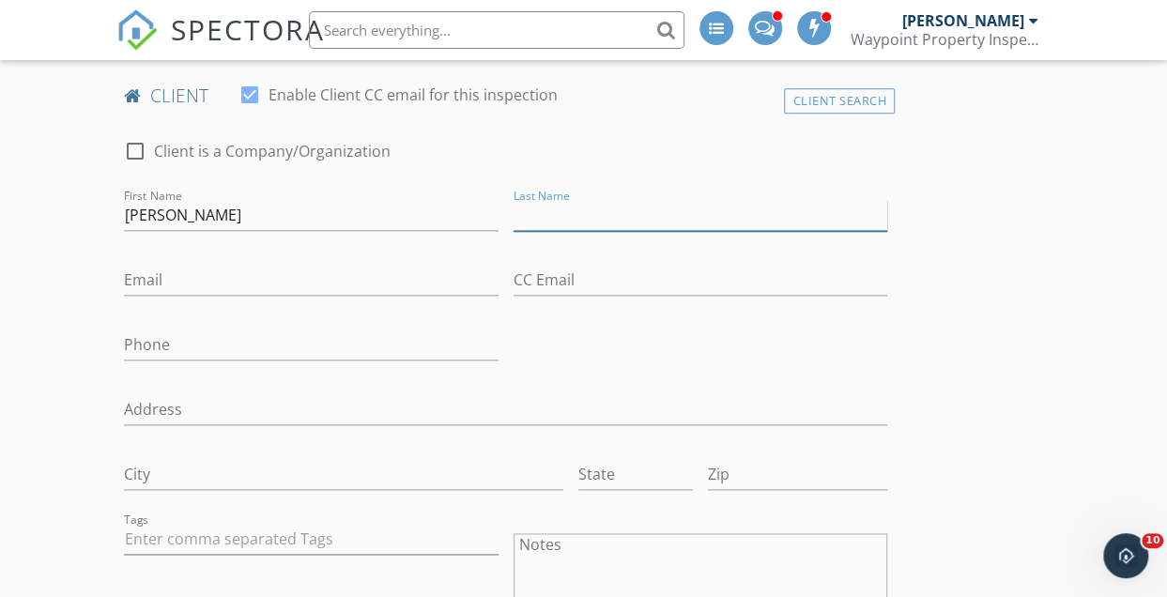
click at [628, 217] on input "Last Name" at bounding box center [701, 215] width 374 height 31
type input "[PERSON_NAME]"
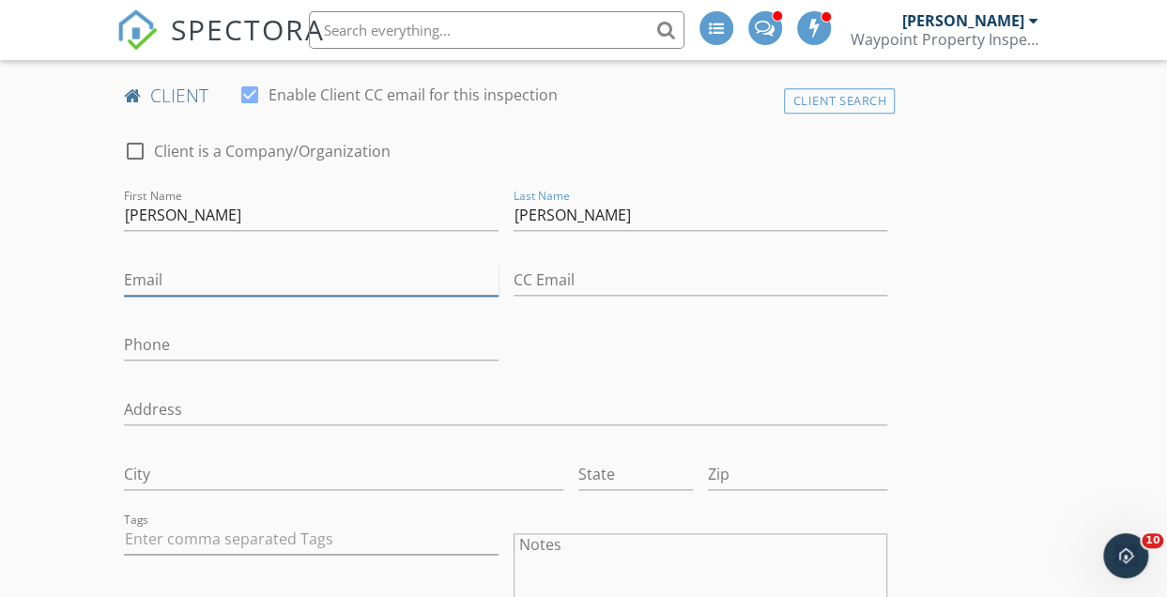
click at [261, 281] on input "Email" at bounding box center [311, 280] width 374 height 31
type input "[EMAIL_ADDRESS][PERSON_NAME][DOMAIN_NAME]"
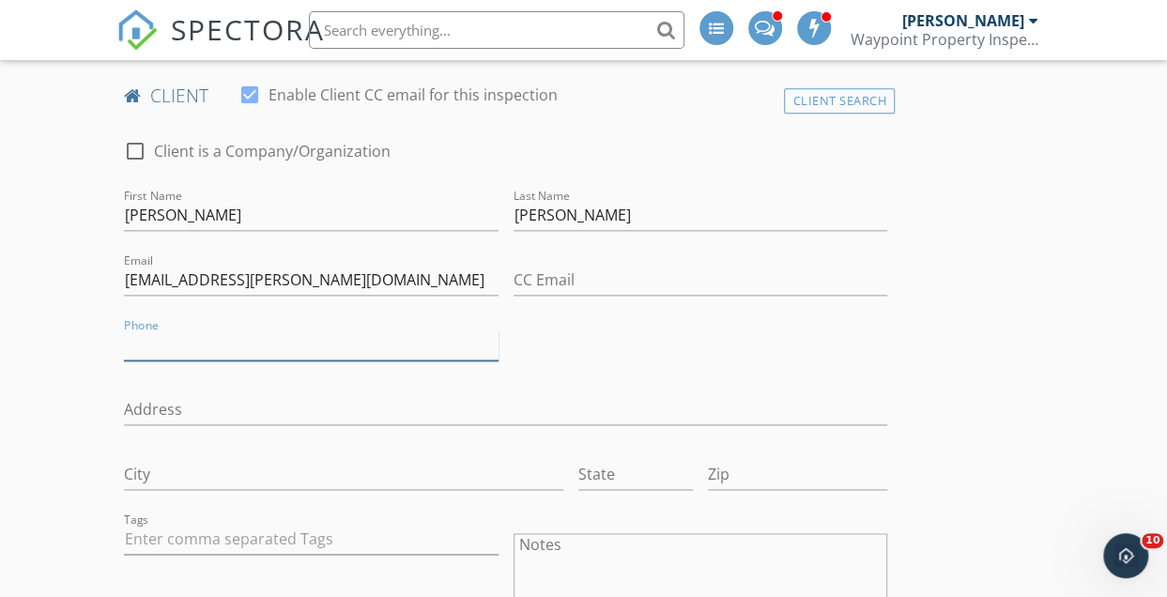
click at [281, 346] on input "Phone" at bounding box center [311, 345] width 374 height 31
type input "[PHONE_NUMBER]"
click at [637, 363] on div "check_box_outline_blank Client is a Company/Organization First Name Gagon Last …" at bounding box center [505, 461] width 778 height 681
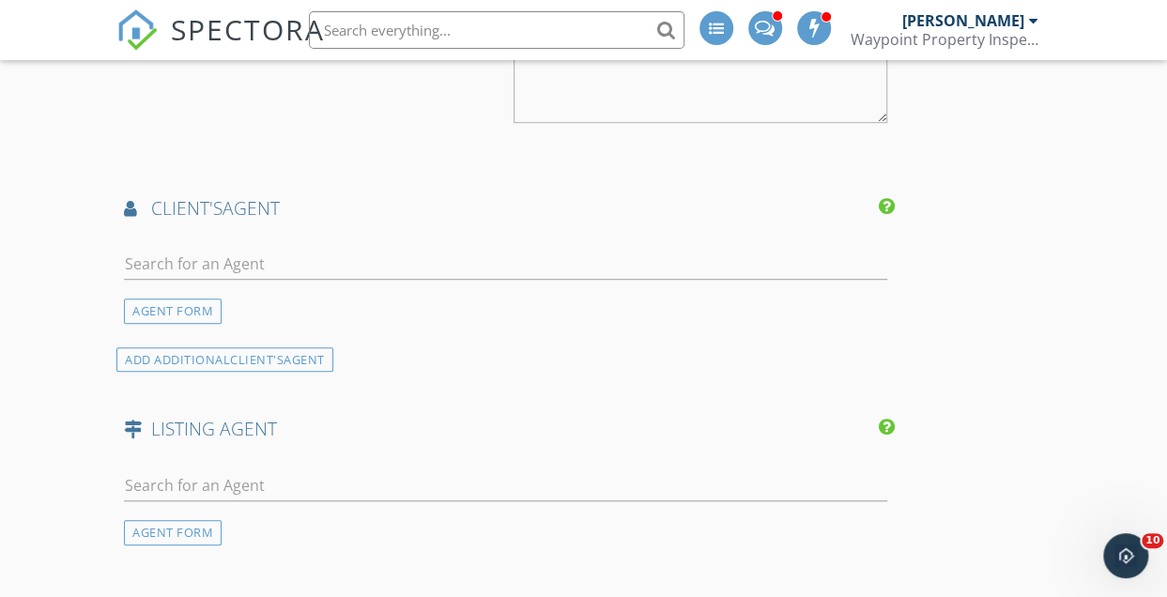
scroll to position [3960, 0]
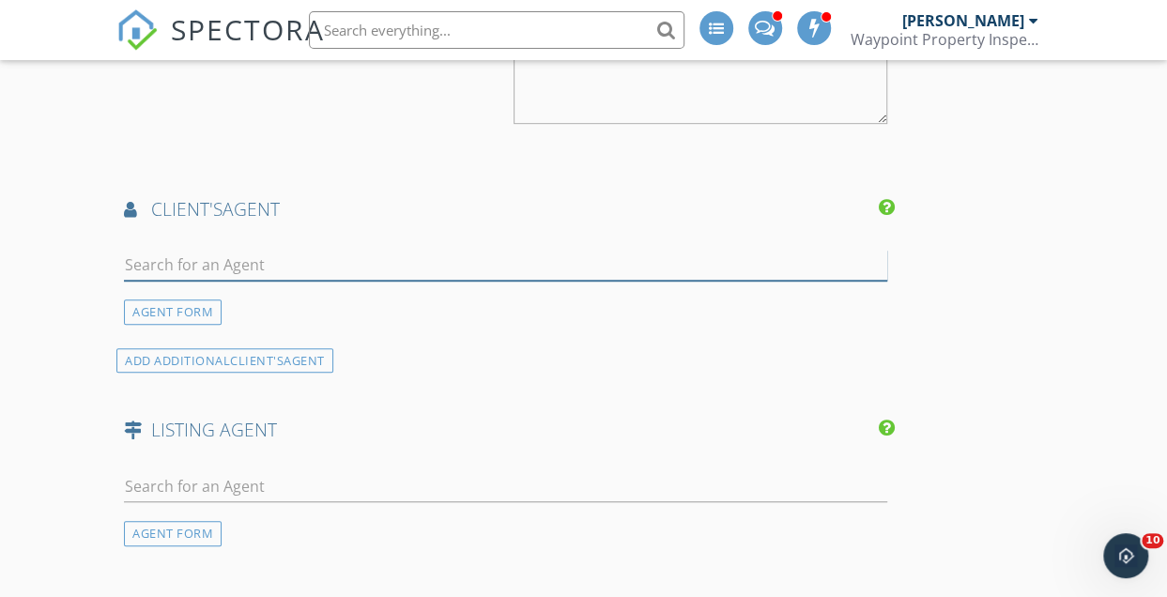
click at [277, 272] on input "text" at bounding box center [505, 265] width 763 height 31
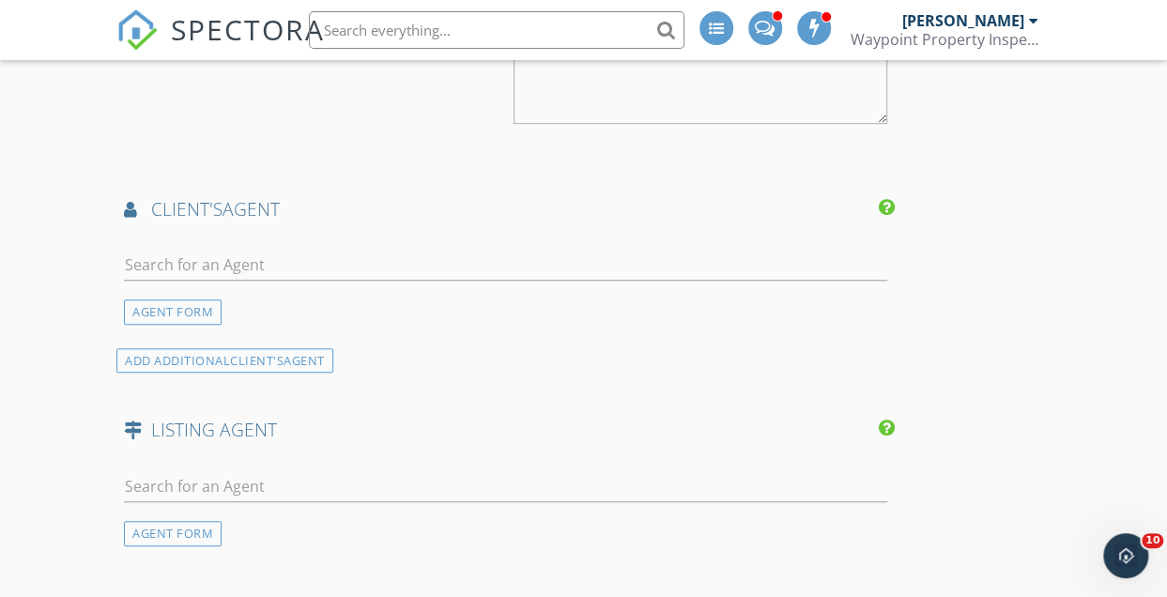
click at [173, 313] on div "AGENT FORM" at bounding box center [173, 311] width 98 height 25
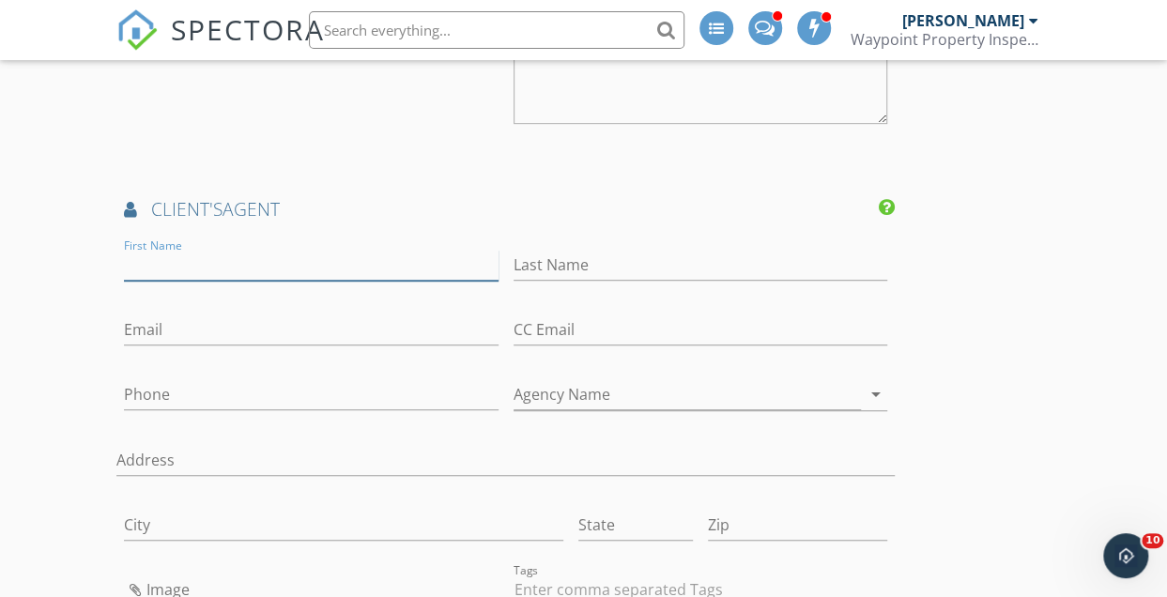
click at [192, 252] on input "First Name" at bounding box center [311, 265] width 374 height 31
type input "[PERSON_NAME]"
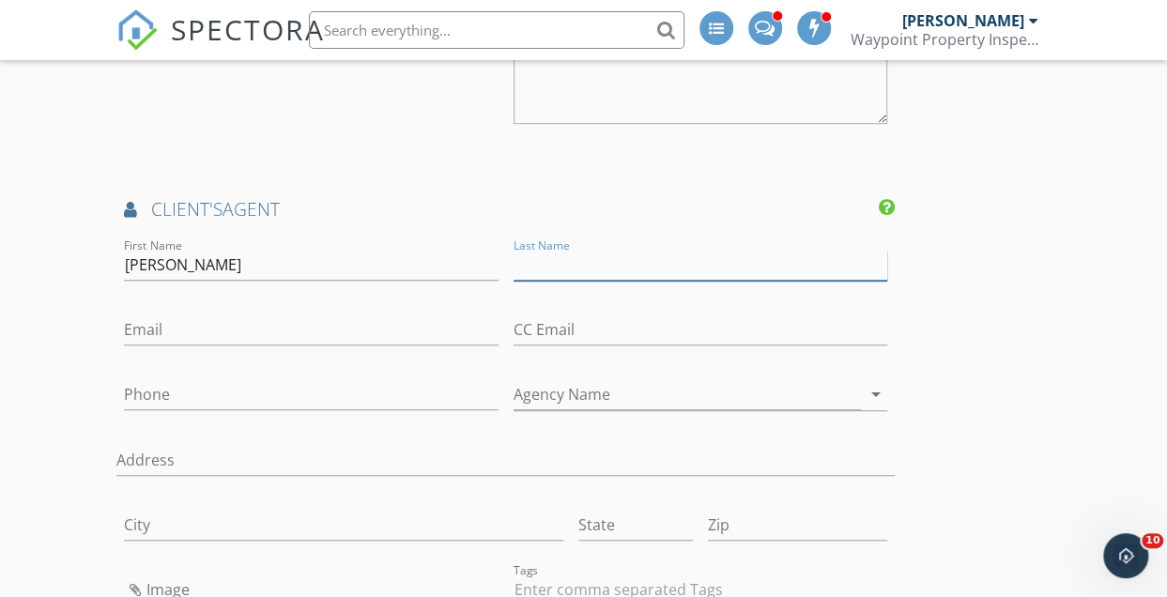
click at [560, 253] on input "Last Name" at bounding box center [701, 265] width 374 height 31
type input "[PERSON_NAME]"
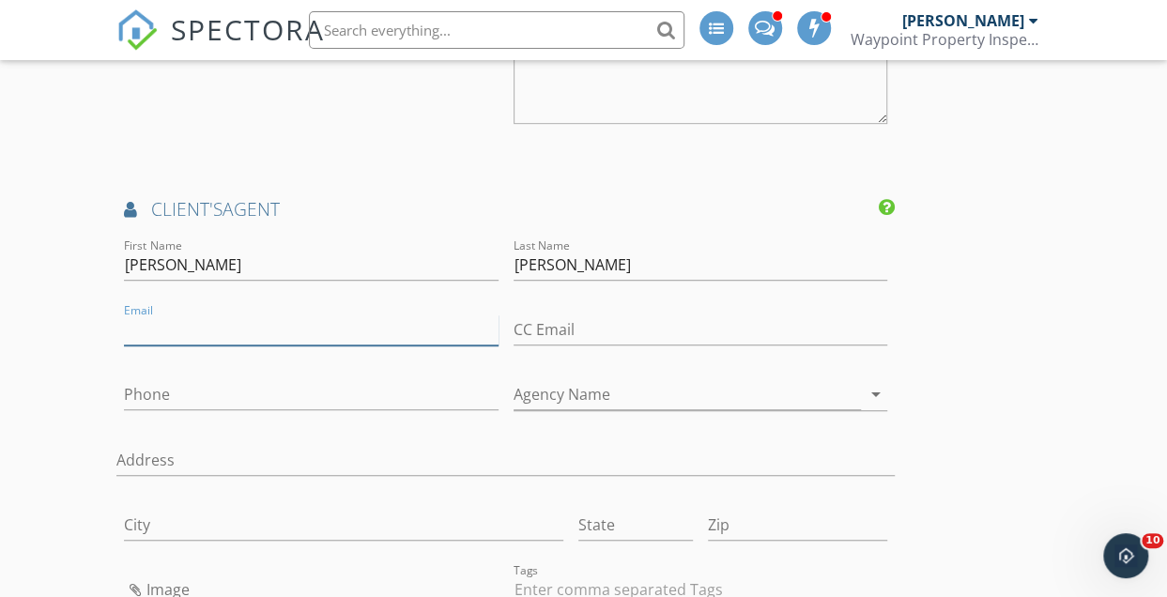
click at [270, 315] on input "Email" at bounding box center [311, 330] width 374 height 31
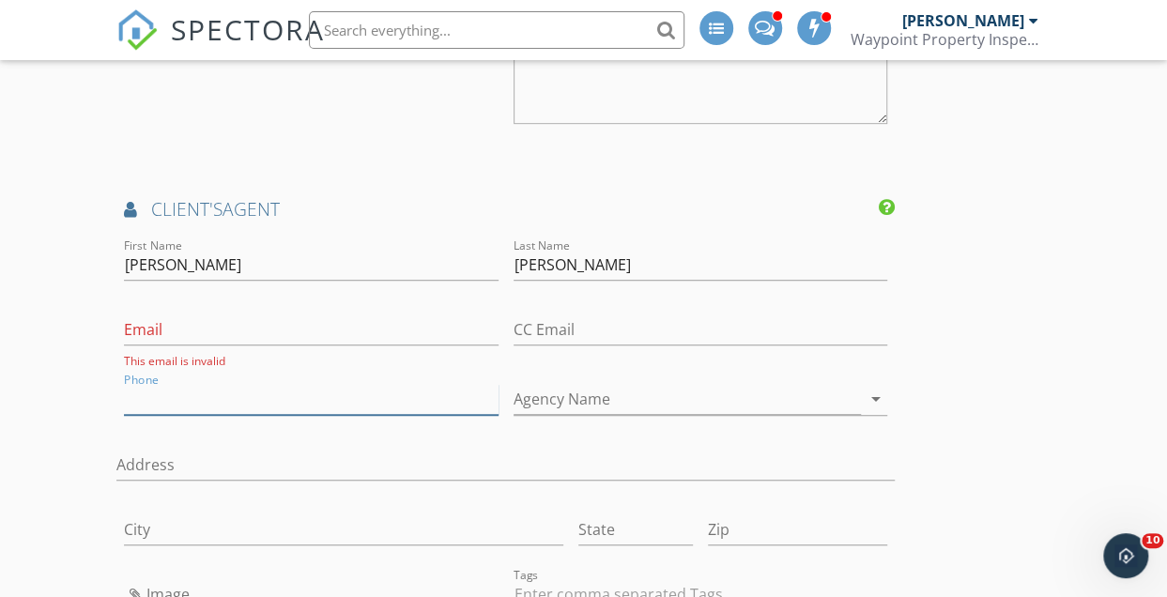
click at [141, 391] on input "Phone" at bounding box center [311, 399] width 374 height 31
type input "[PHONE_NUMBER]"
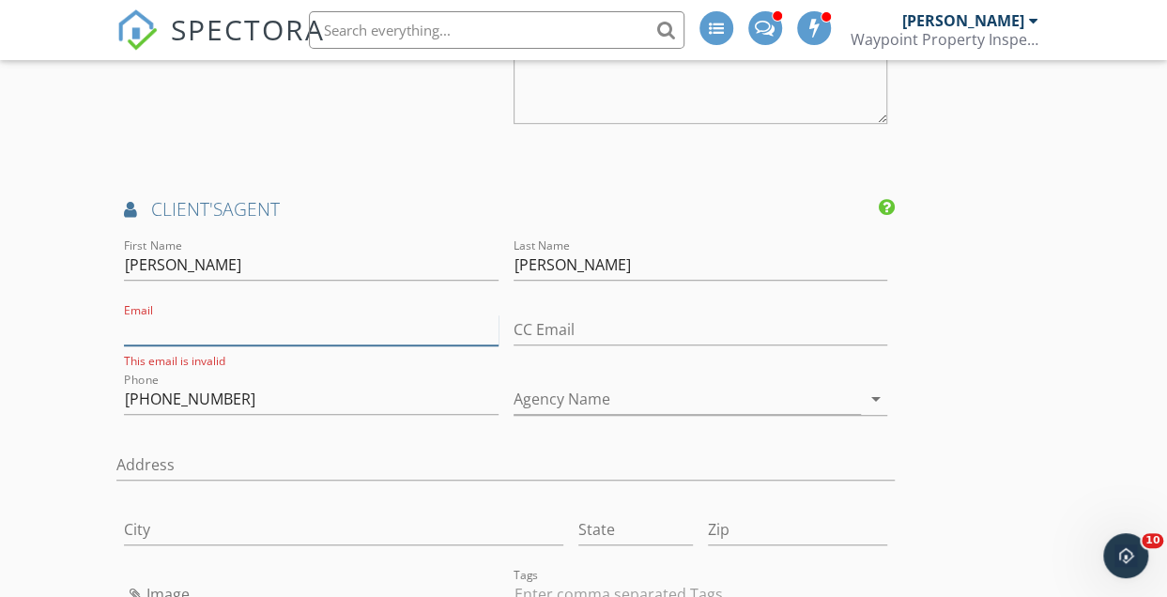
click at [178, 316] on input "Email" at bounding box center [311, 330] width 374 height 31
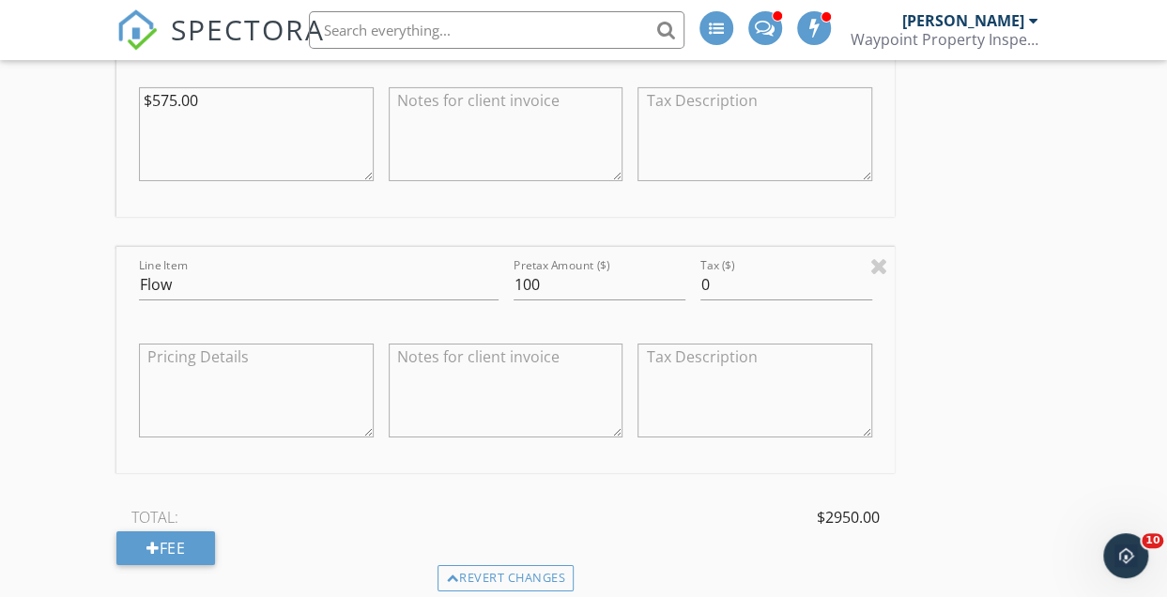
scroll to position [3159, 0]
click at [317, 271] on input "Flow" at bounding box center [318, 286] width 359 height 31
type input "Flow Test"
click at [934, 356] on div "INSPECTOR(S) check_box Michael Drouin PRIMARY Michael Drouin arrow_drop_down ch…" at bounding box center [582, 35] width 933 height 5723
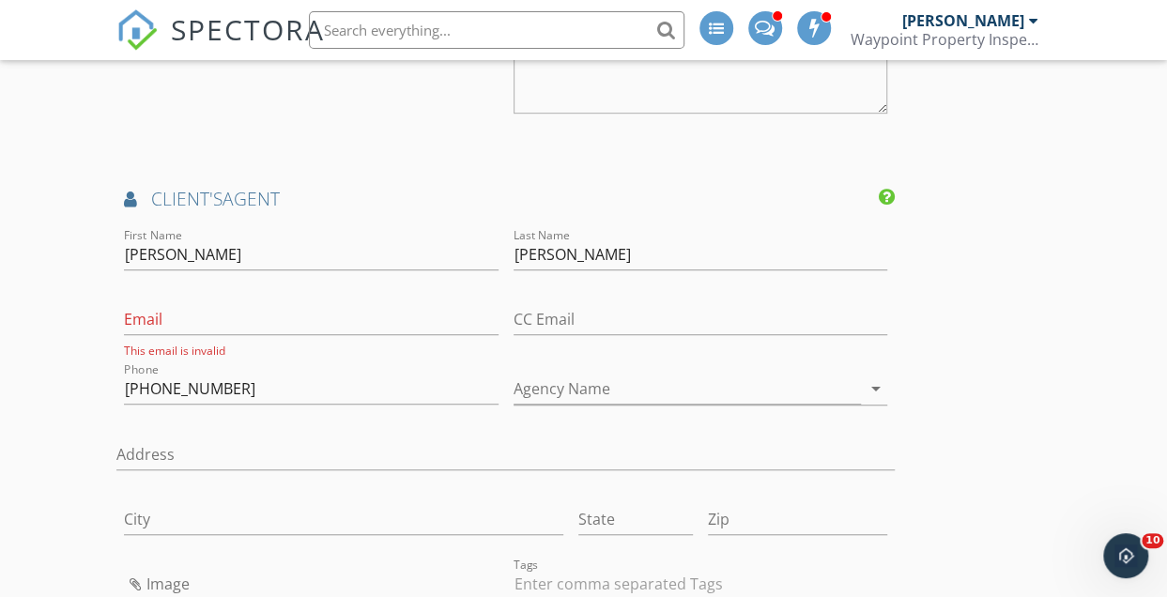
scroll to position [3969, 0]
click at [336, 316] on input "Email" at bounding box center [311, 320] width 374 height 31
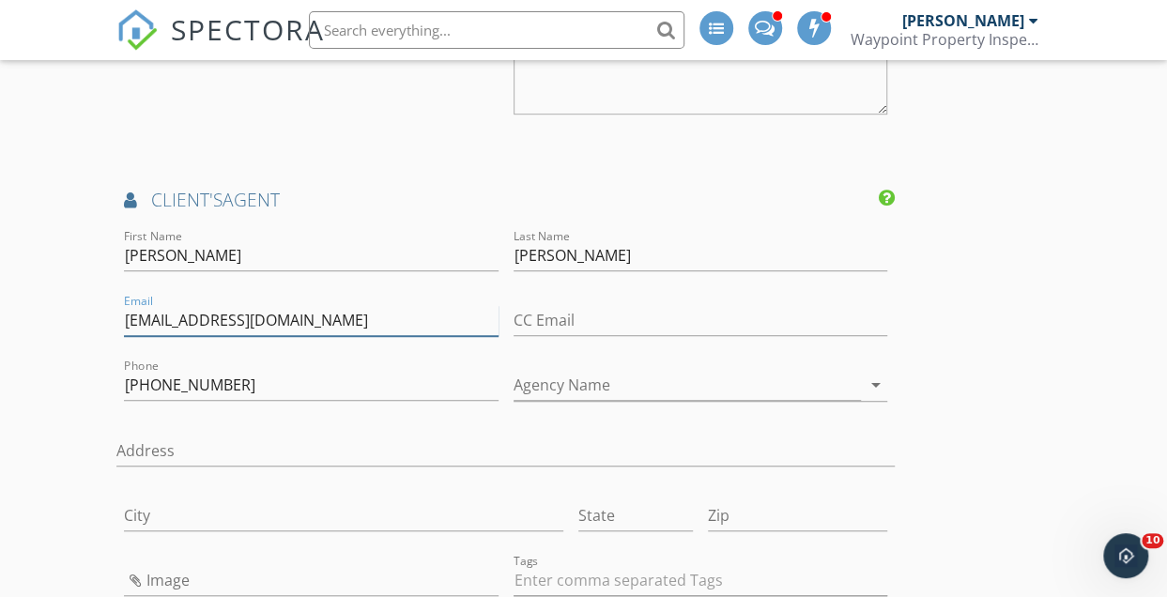
type input "[EMAIL_ADDRESS][DOMAIN_NAME]"
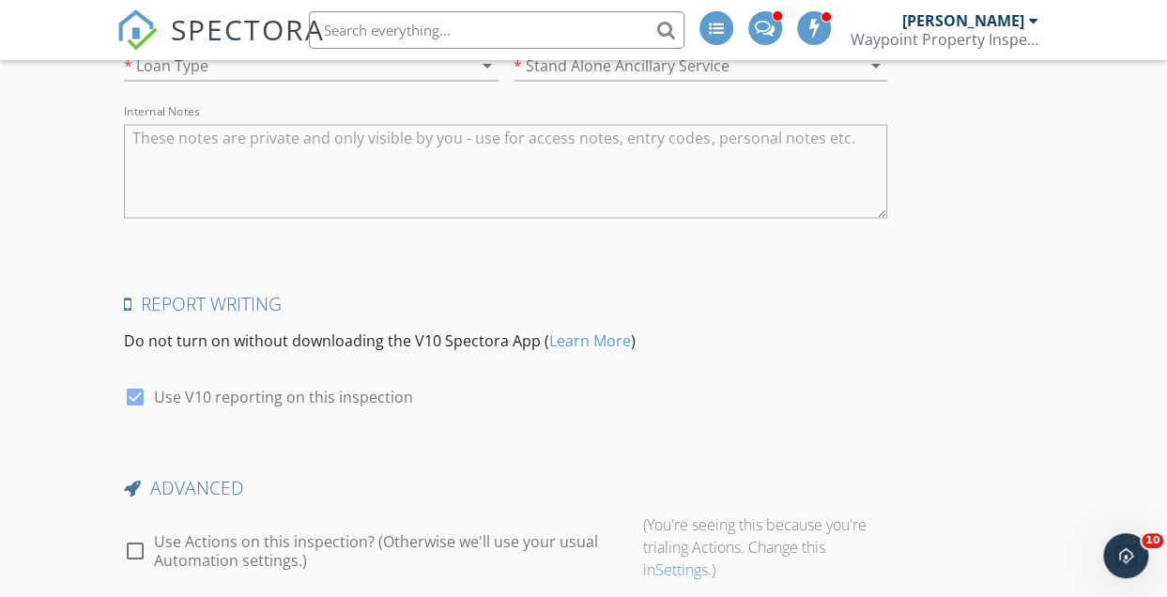
scroll to position [5487, 0]
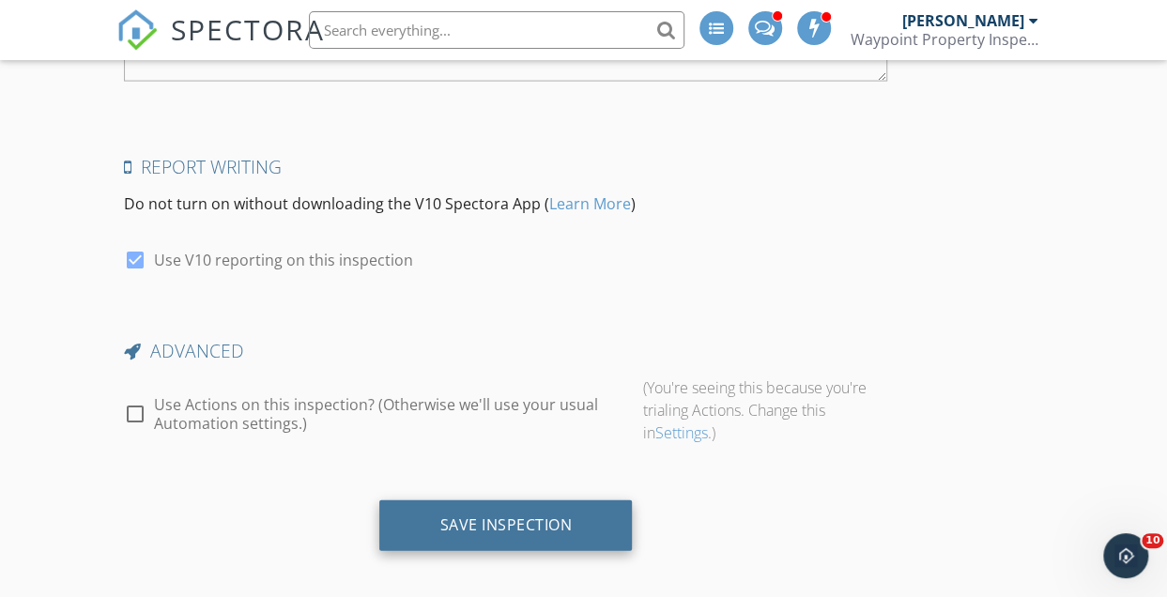
click at [462, 526] on div "Save Inspection" at bounding box center [505, 525] width 253 height 51
